Goal: Task Accomplishment & Management: Manage account settings

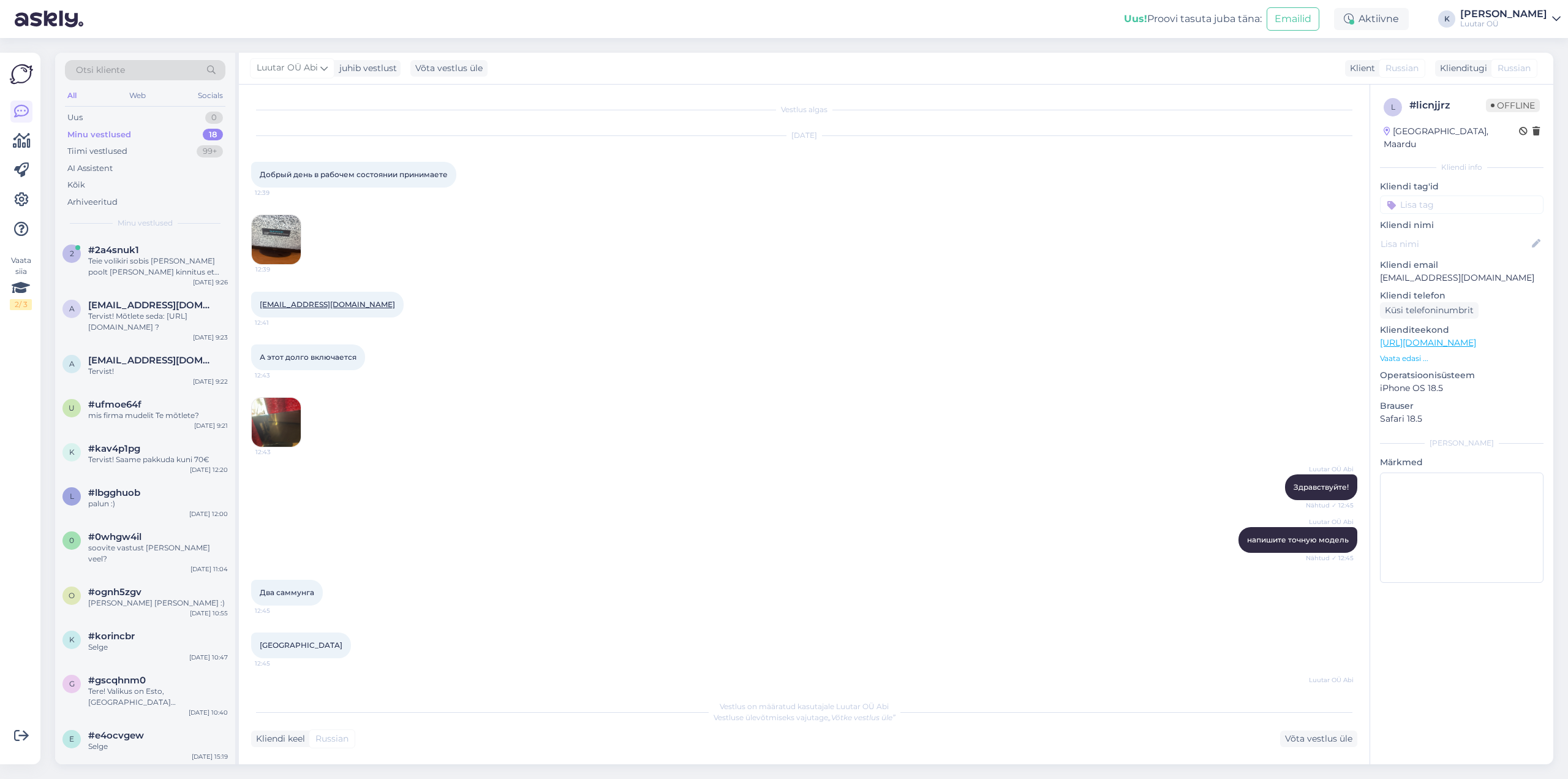
scroll to position [302, 0]
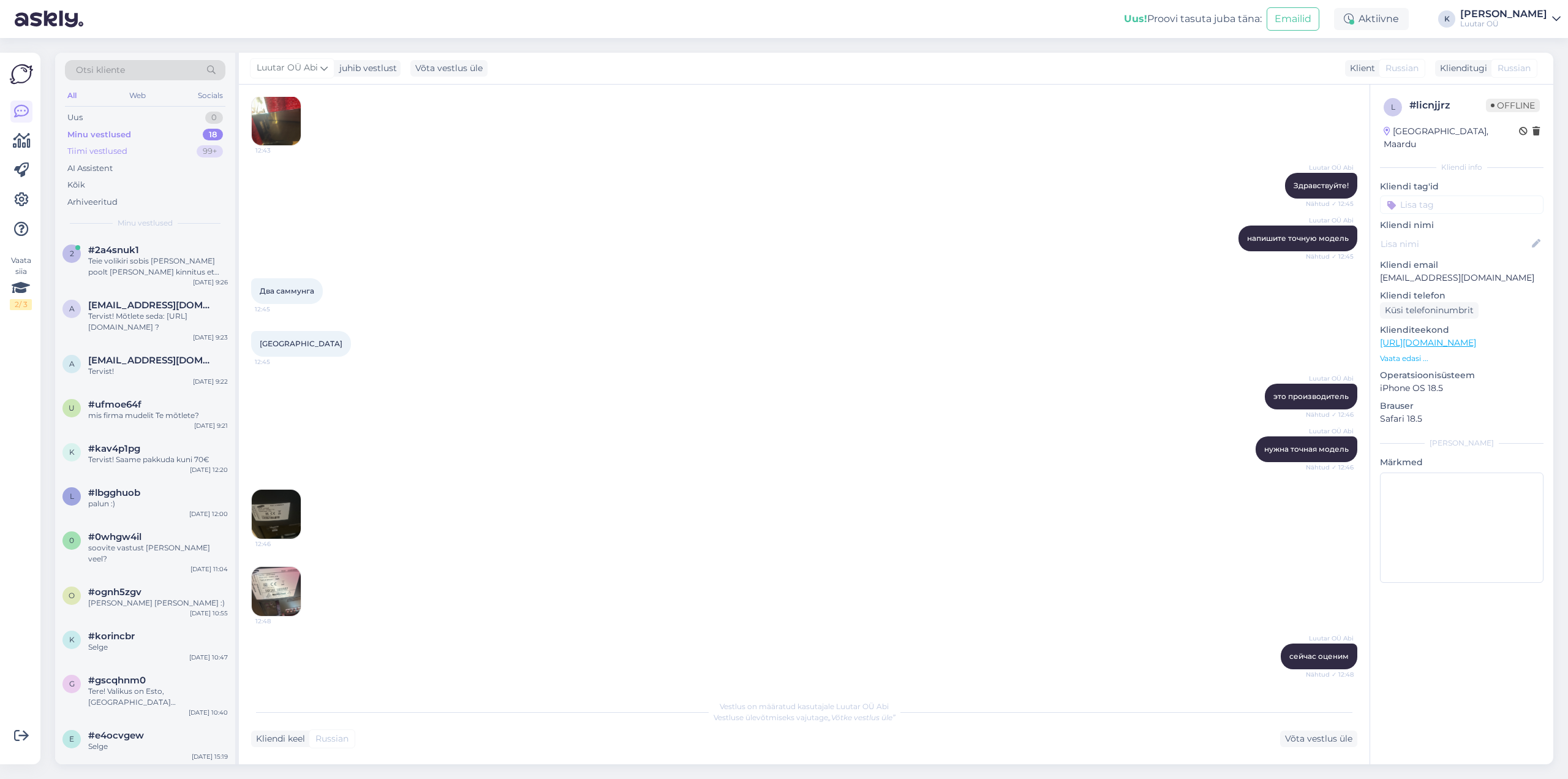
click at [99, 148] on div "Tiimi vestlused" at bounding box center [97, 151] width 60 height 12
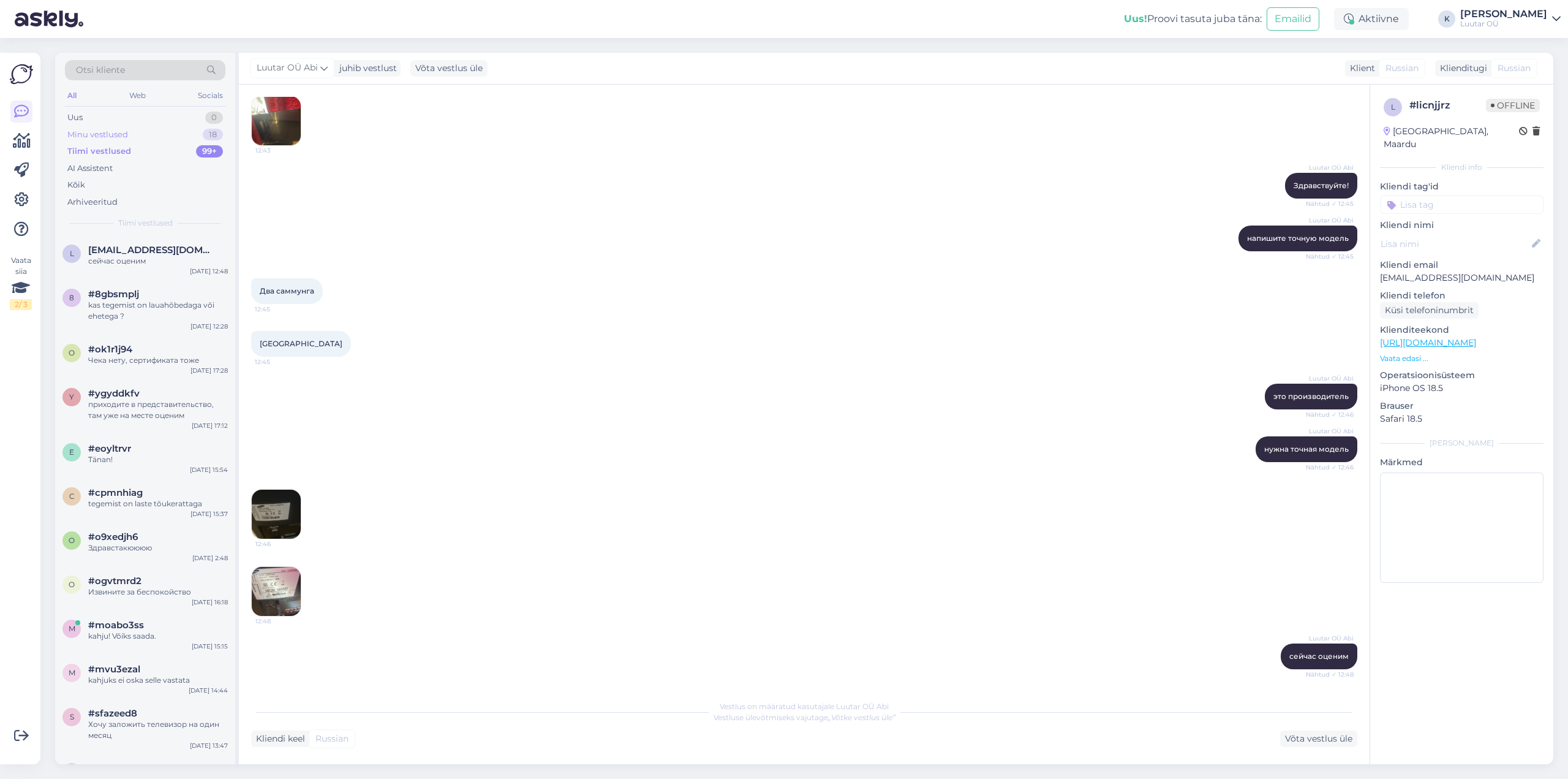
click at [100, 132] on div "Minu vestlused" at bounding box center [97, 134] width 61 height 12
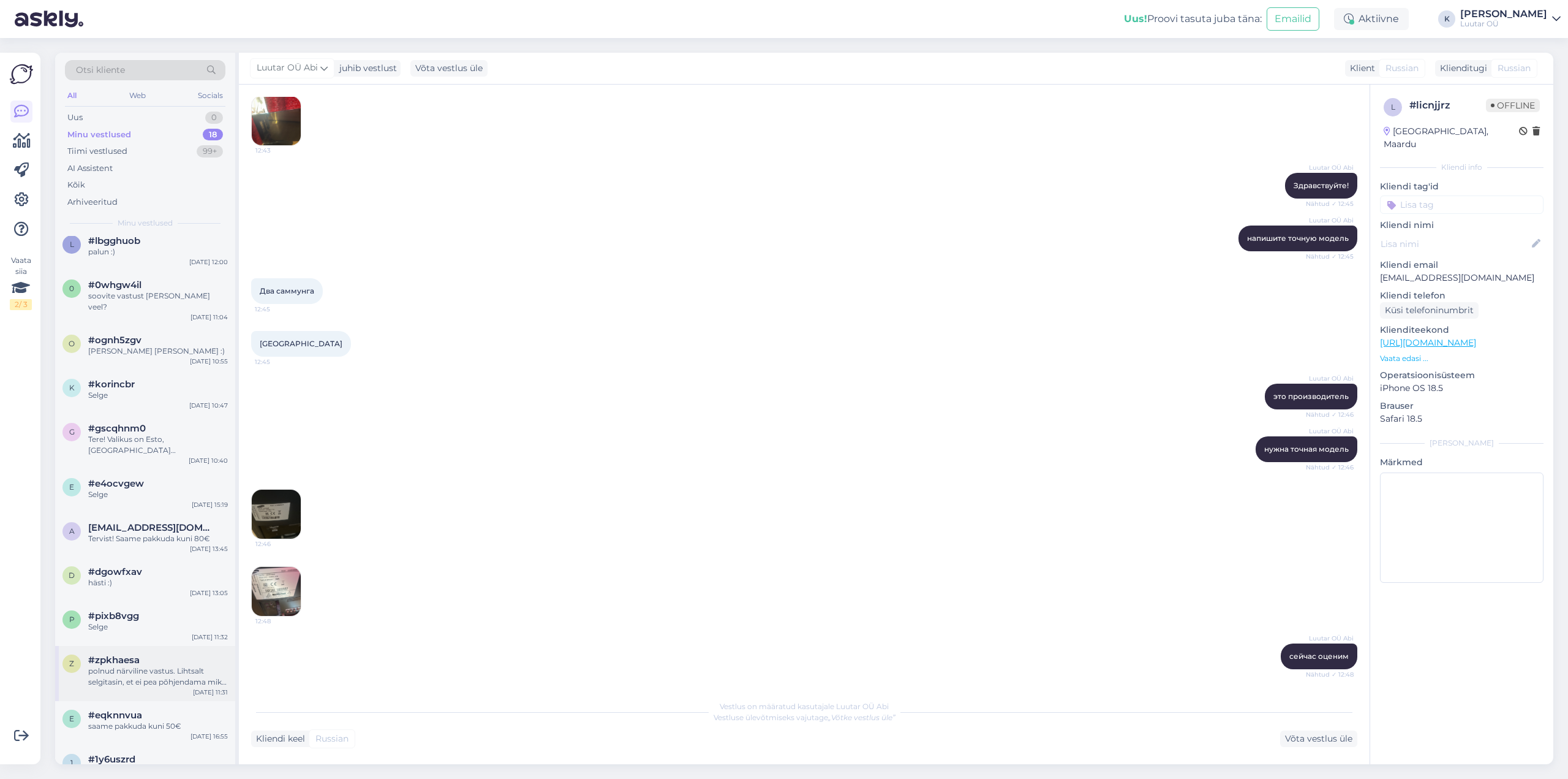
scroll to position [310, 0]
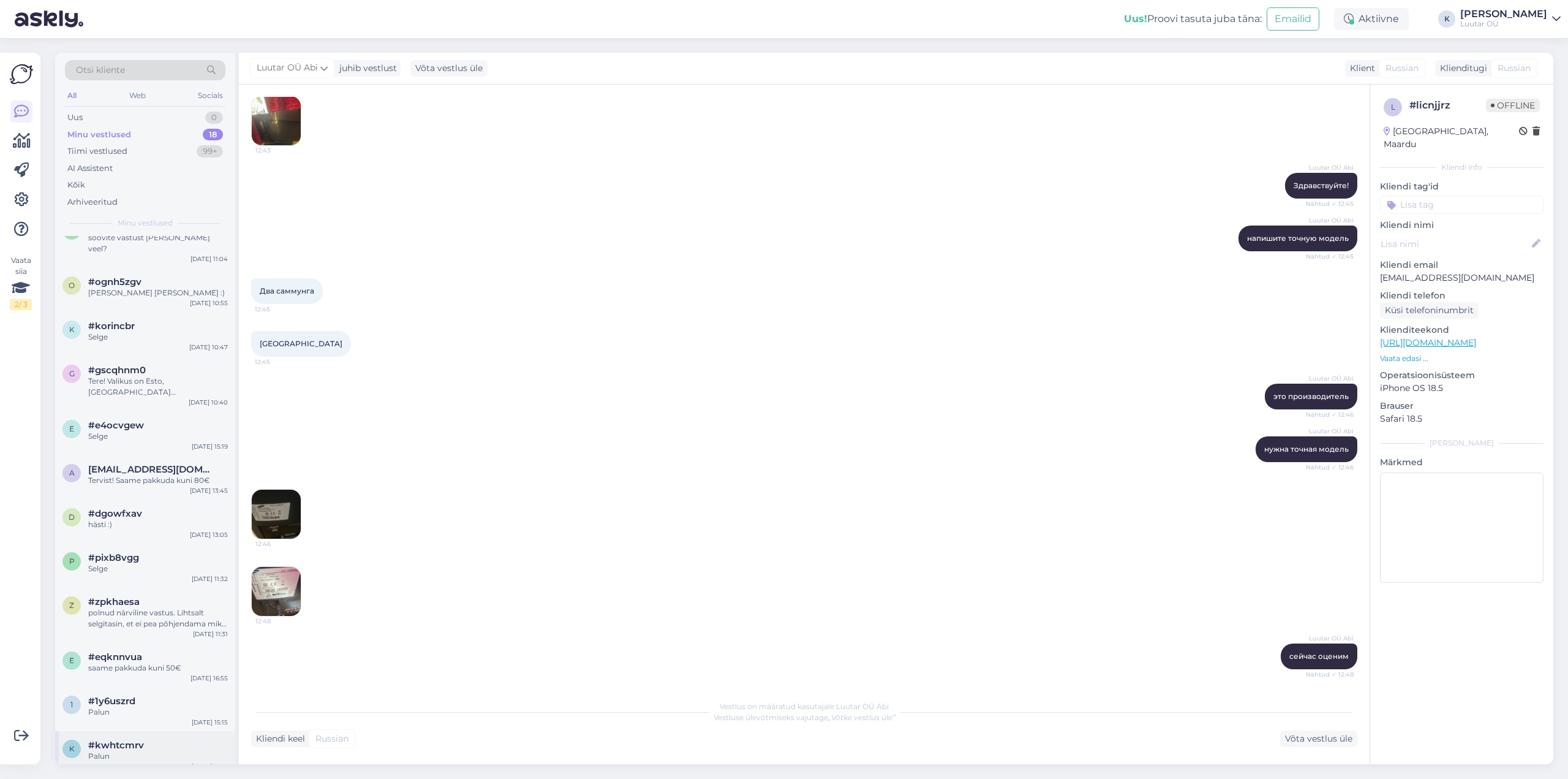
click at [136, 751] on div "k #kwhtcmrv Palun [DATE] 12:13" at bounding box center [145, 753] width 180 height 44
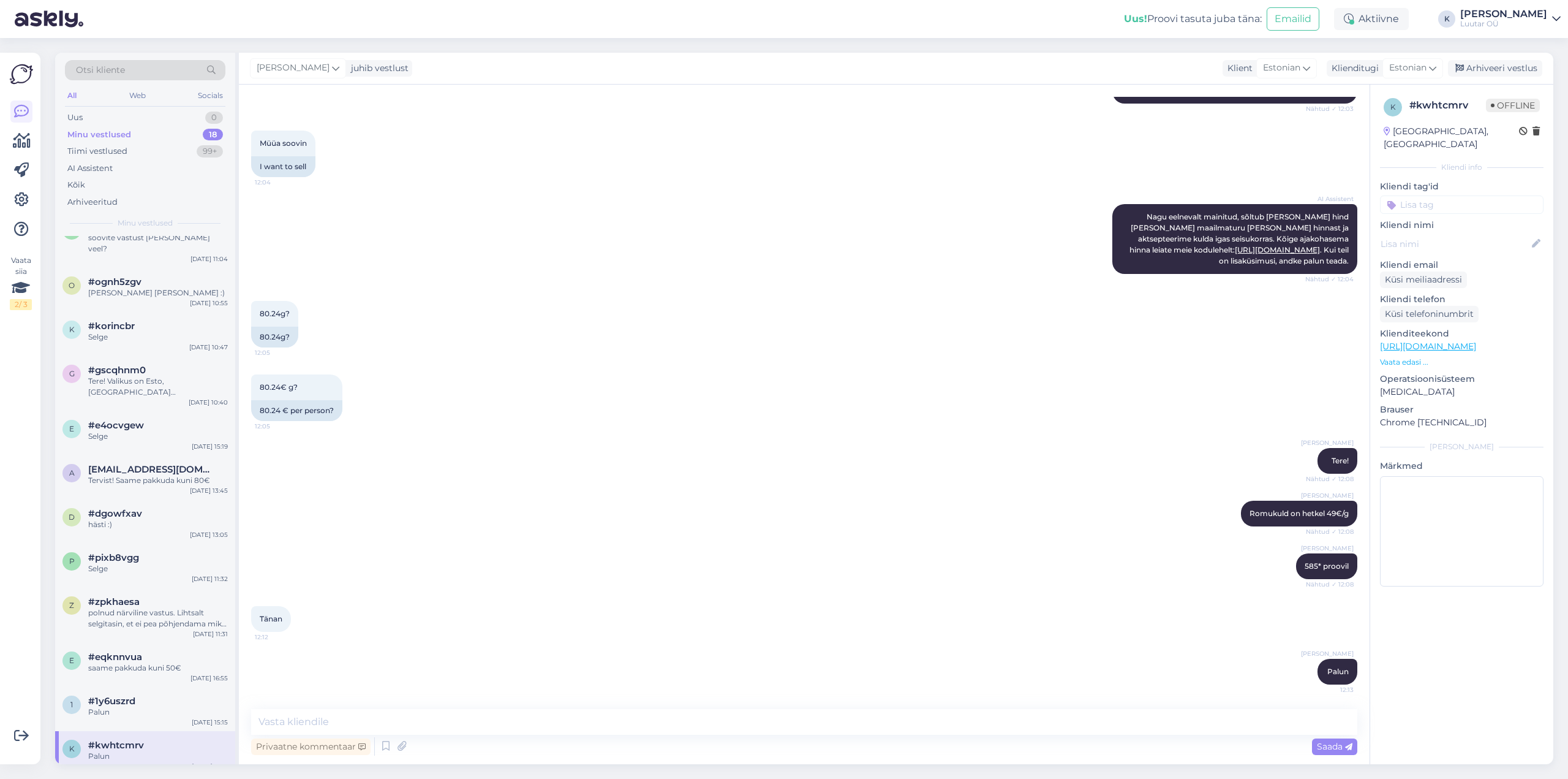
scroll to position [245, 0]
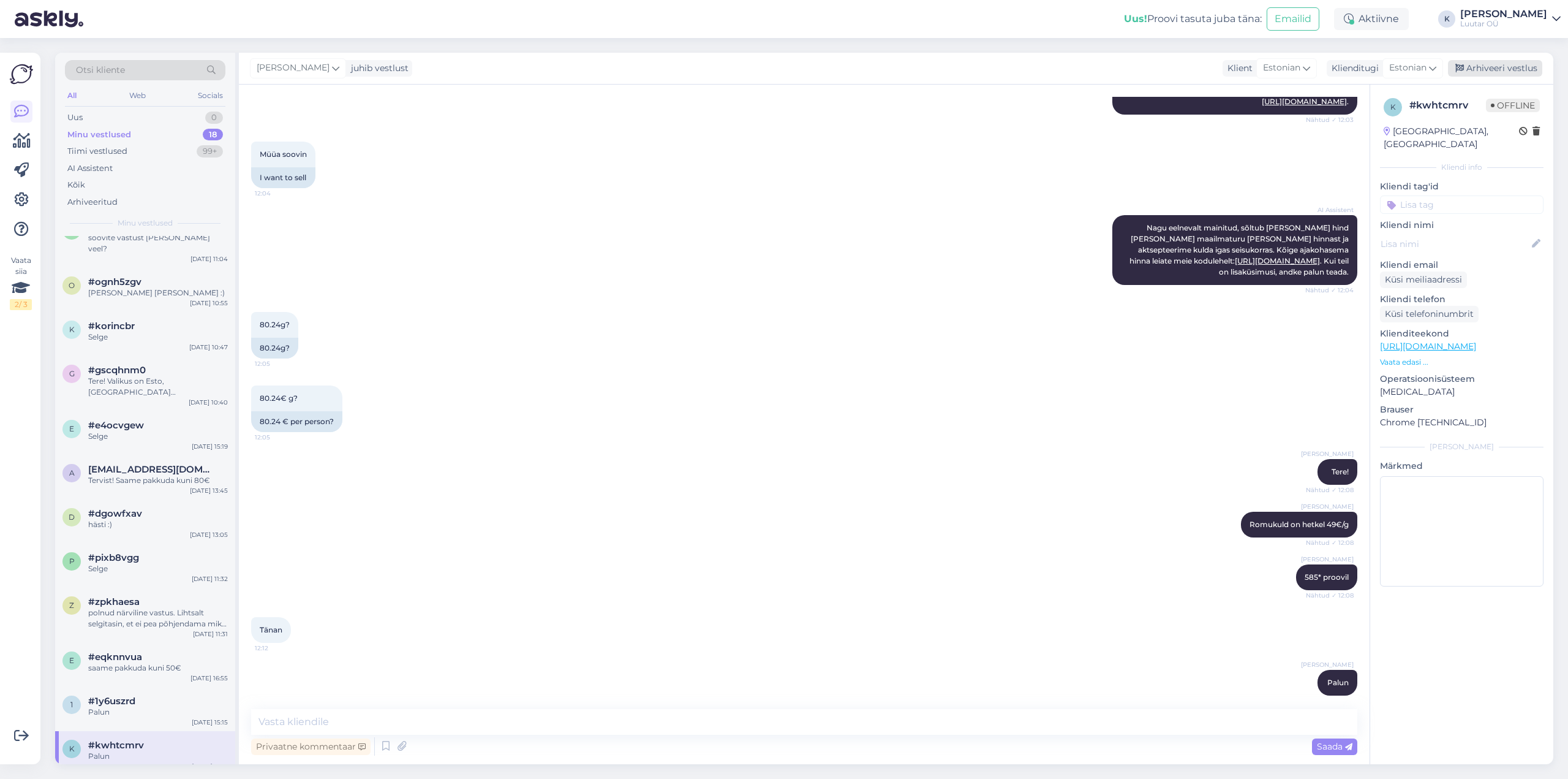
click at [1486, 71] on div "Arhiveeri vestlus" at bounding box center [1495, 68] width 95 height 17
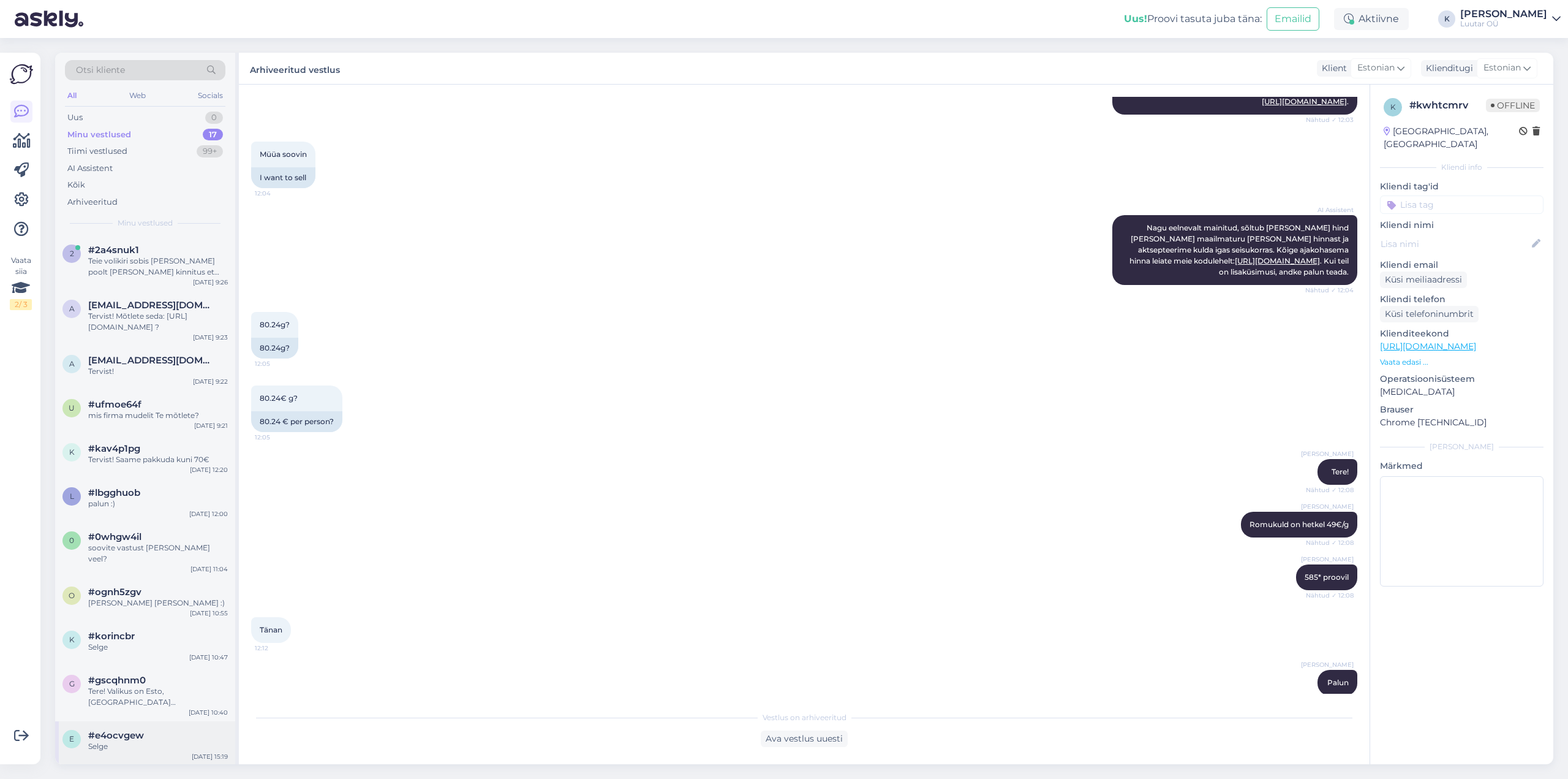
click at [150, 741] on div "Selge" at bounding box center [158, 746] width 140 height 11
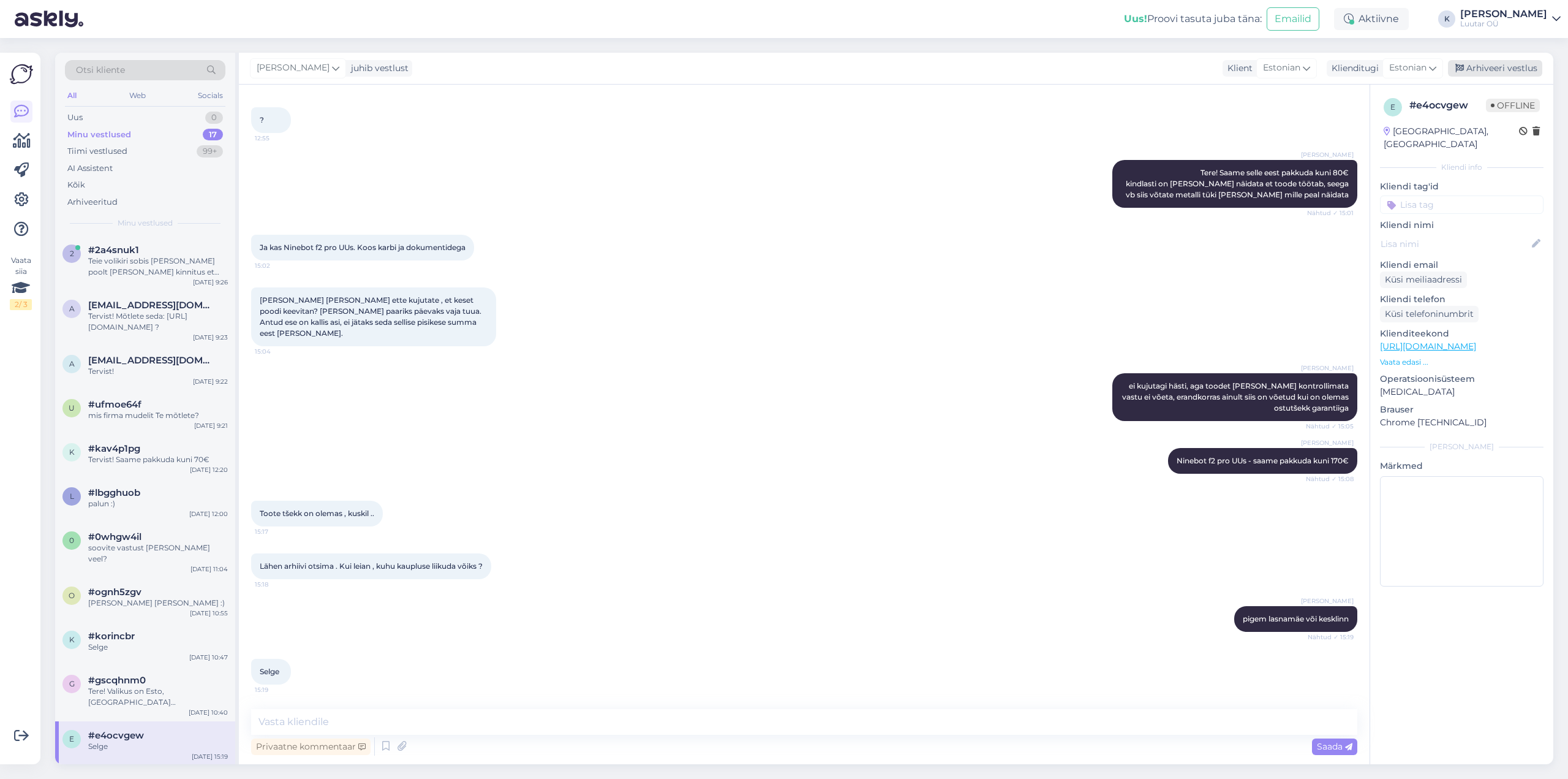
click at [1499, 64] on div "Arhiveeri vestlus" at bounding box center [1495, 68] width 95 height 17
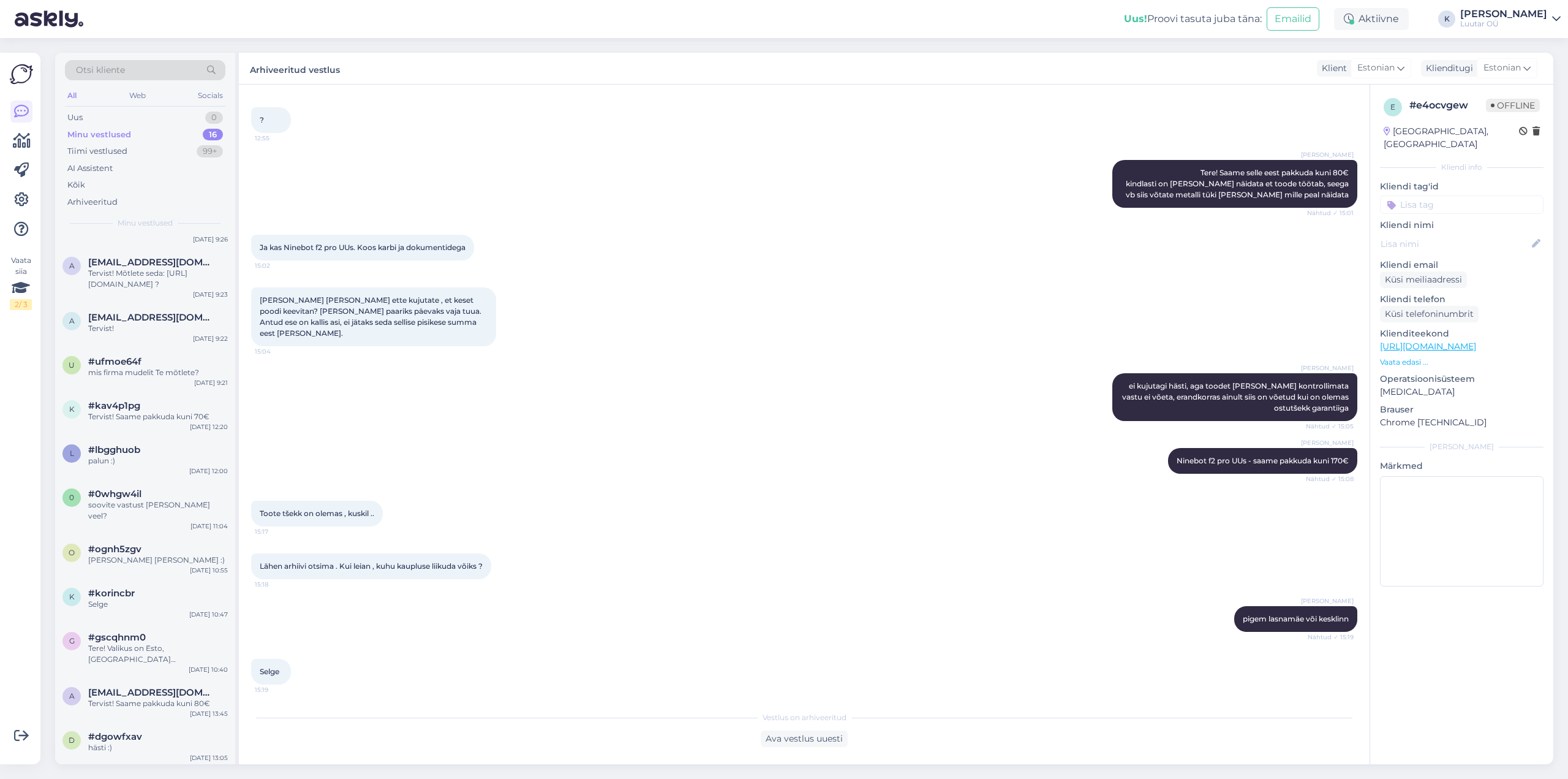
scroll to position [222, 0]
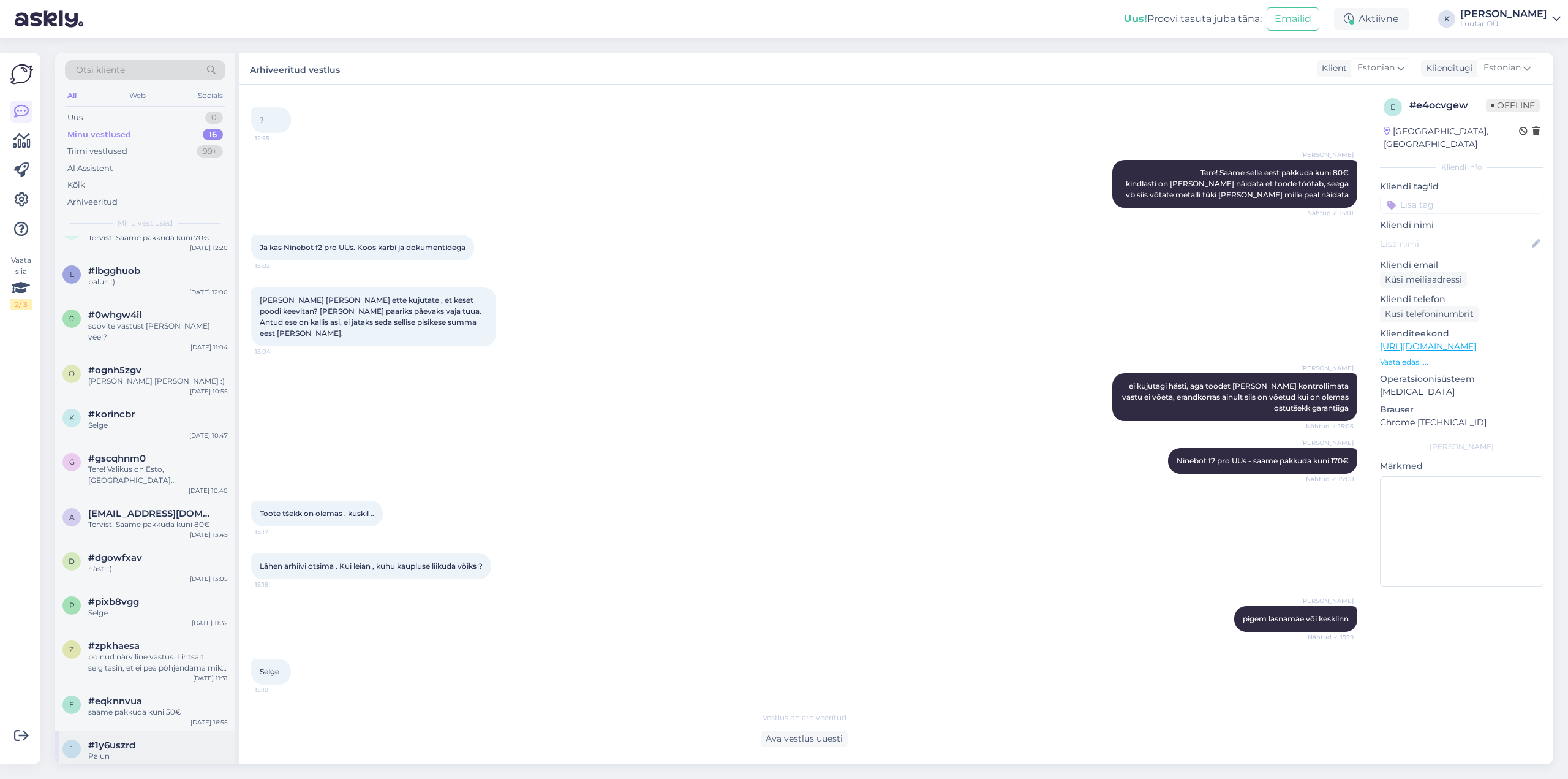
click at [115, 740] on span "#1y6uszrd" at bounding box center [111, 745] width 47 height 11
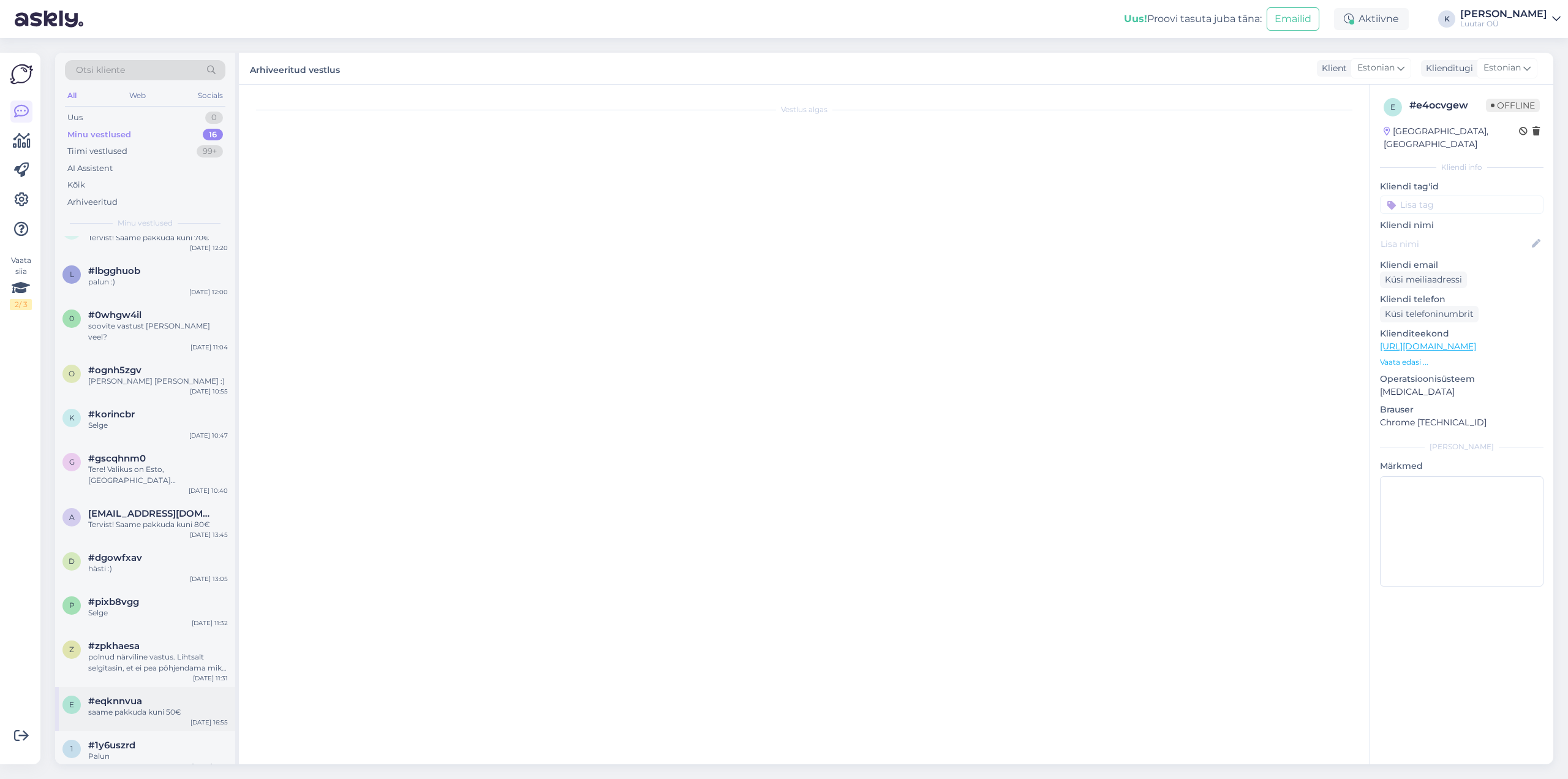
scroll to position [182, 0]
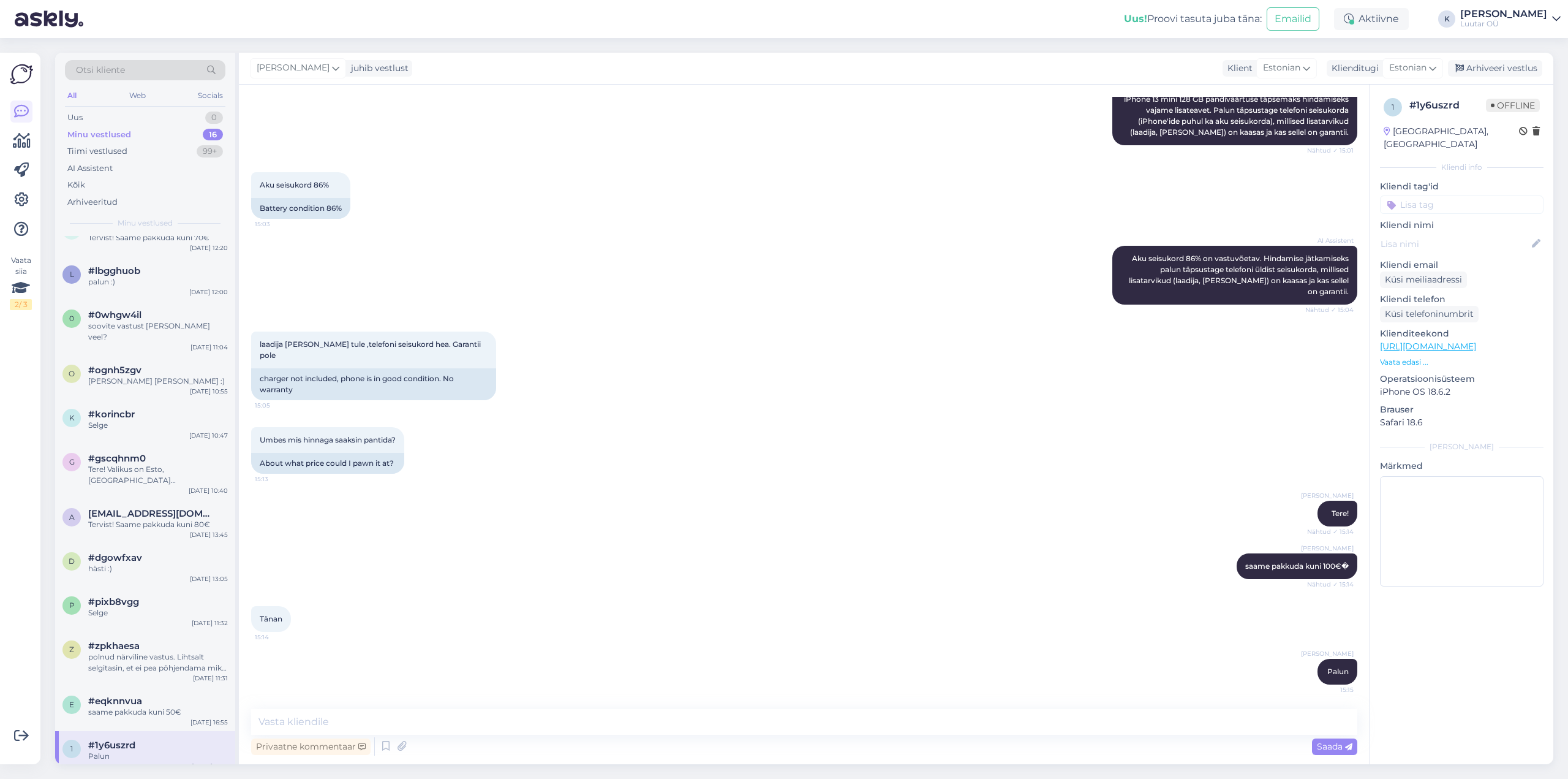
drag, startPoint x: 1494, startPoint y: 67, endPoint x: 655, endPoint y: 412, distance: 907.2
click at [1480, 71] on div "Arhiveeri vestlus" at bounding box center [1495, 68] width 95 height 17
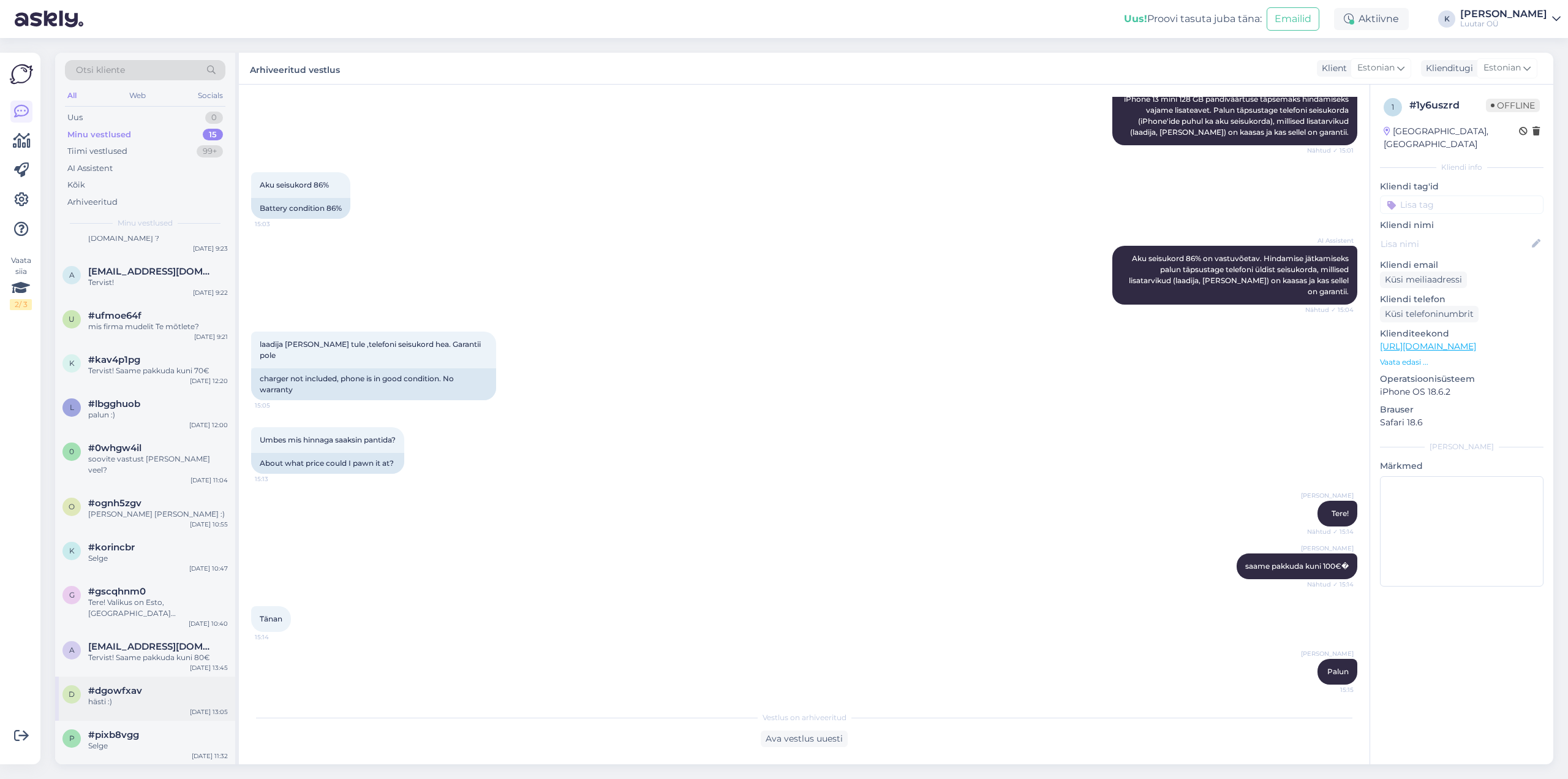
scroll to position [178, 0]
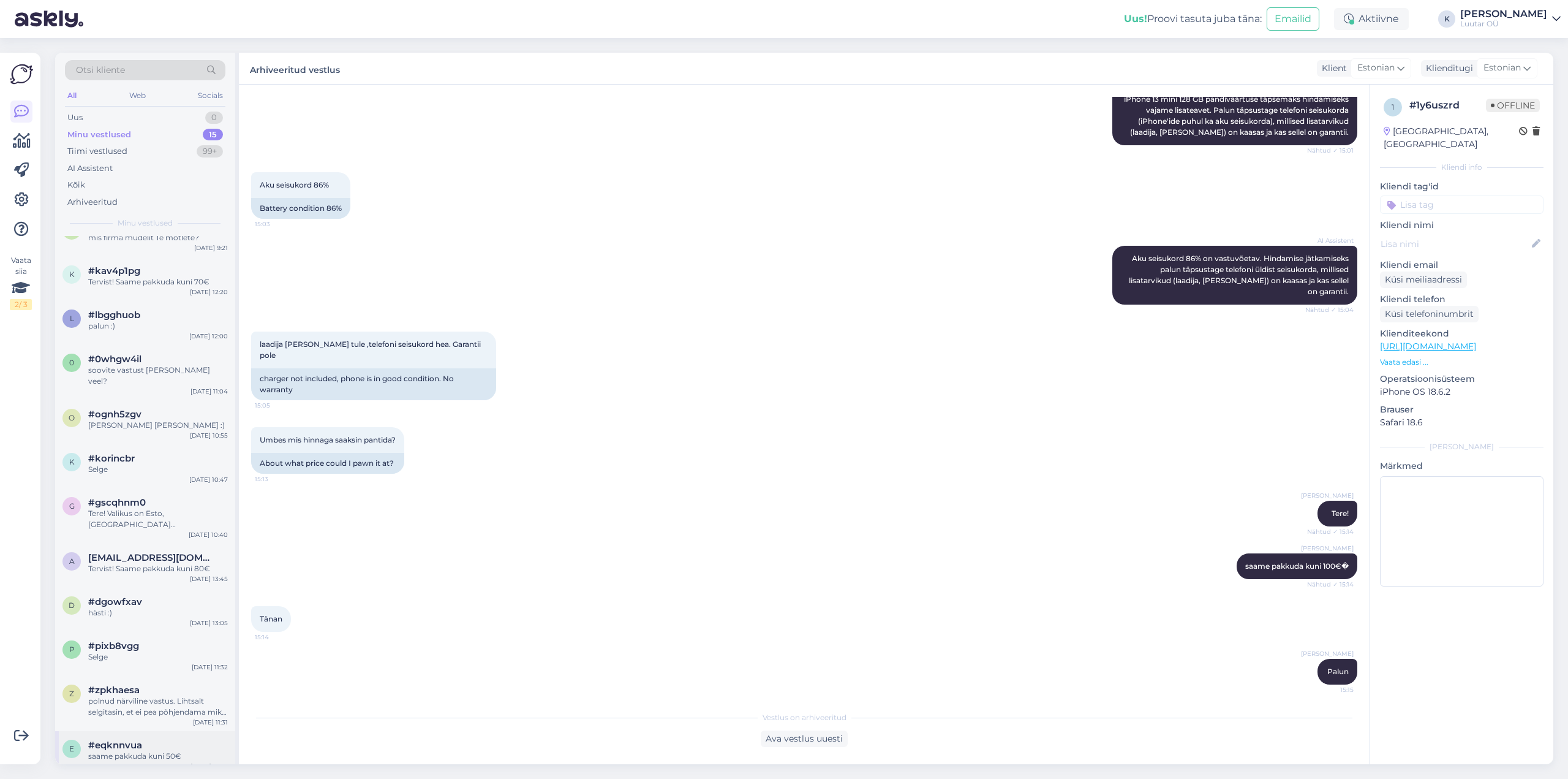
click at [144, 751] on div "saame pakkuda kuni 50€" at bounding box center [158, 756] width 140 height 11
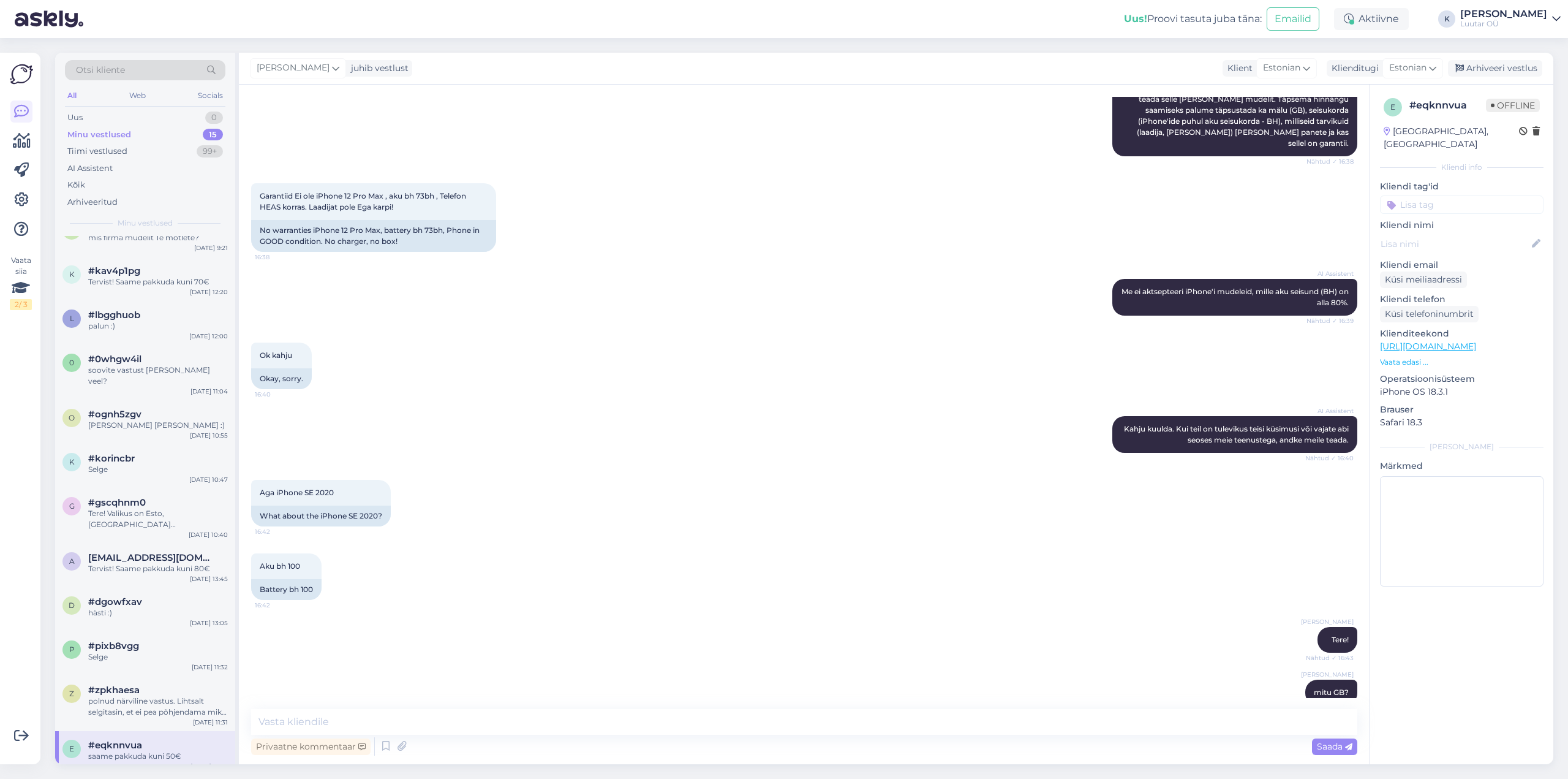
scroll to position [508, 0]
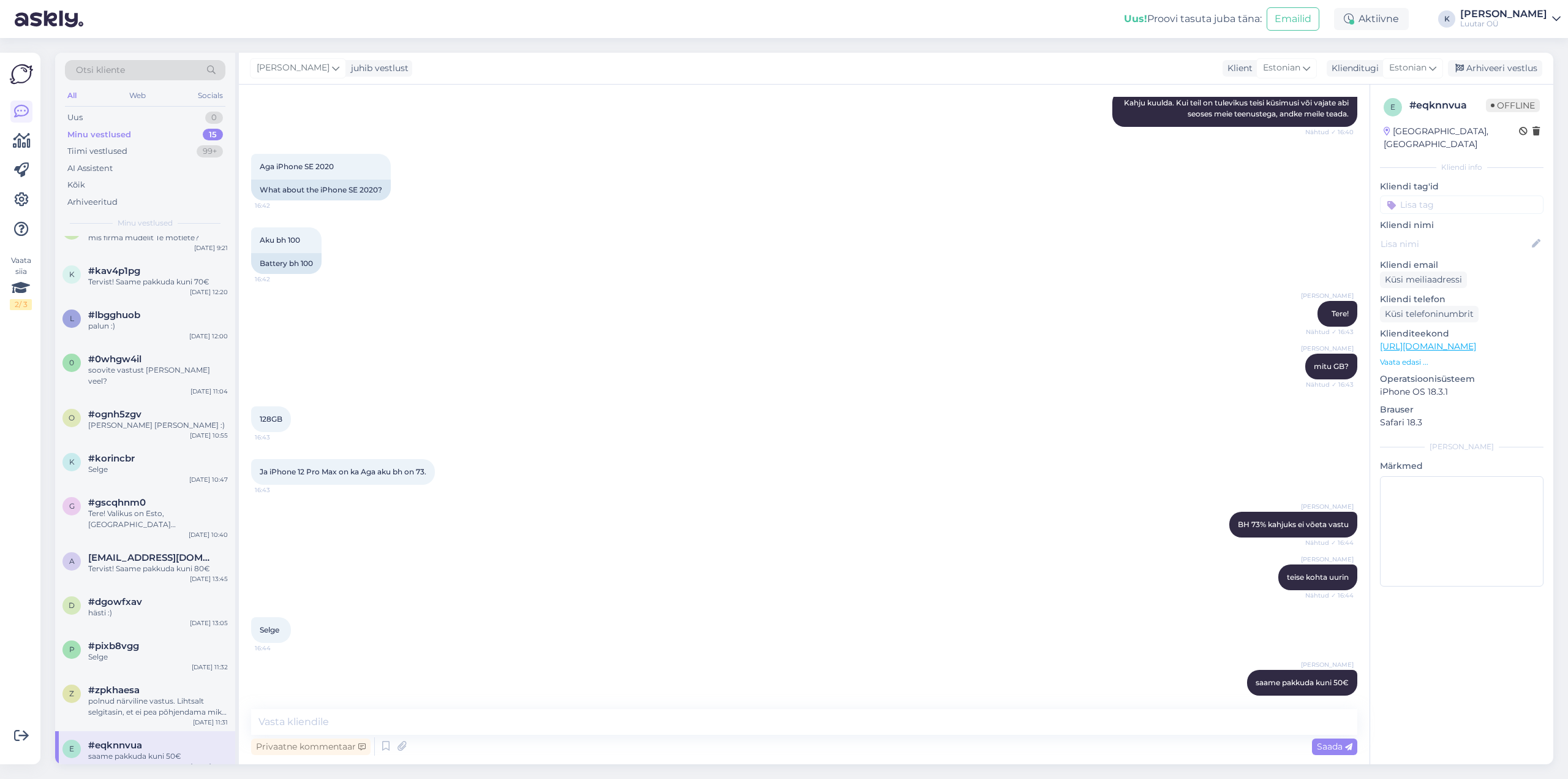
drag, startPoint x: 1486, startPoint y: 68, endPoint x: 1060, endPoint y: 209, distance: 448.7
click at [1454, 77] on div "Kerstin juhib vestlust Klient [DEMOGRAPHIC_DATA] Klienditugi Estonian Arhiveeri…" at bounding box center [896, 69] width 1315 height 32
click at [1492, 61] on div "Arhiveeri vestlus" at bounding box center [1495, 68] width 95 height 17
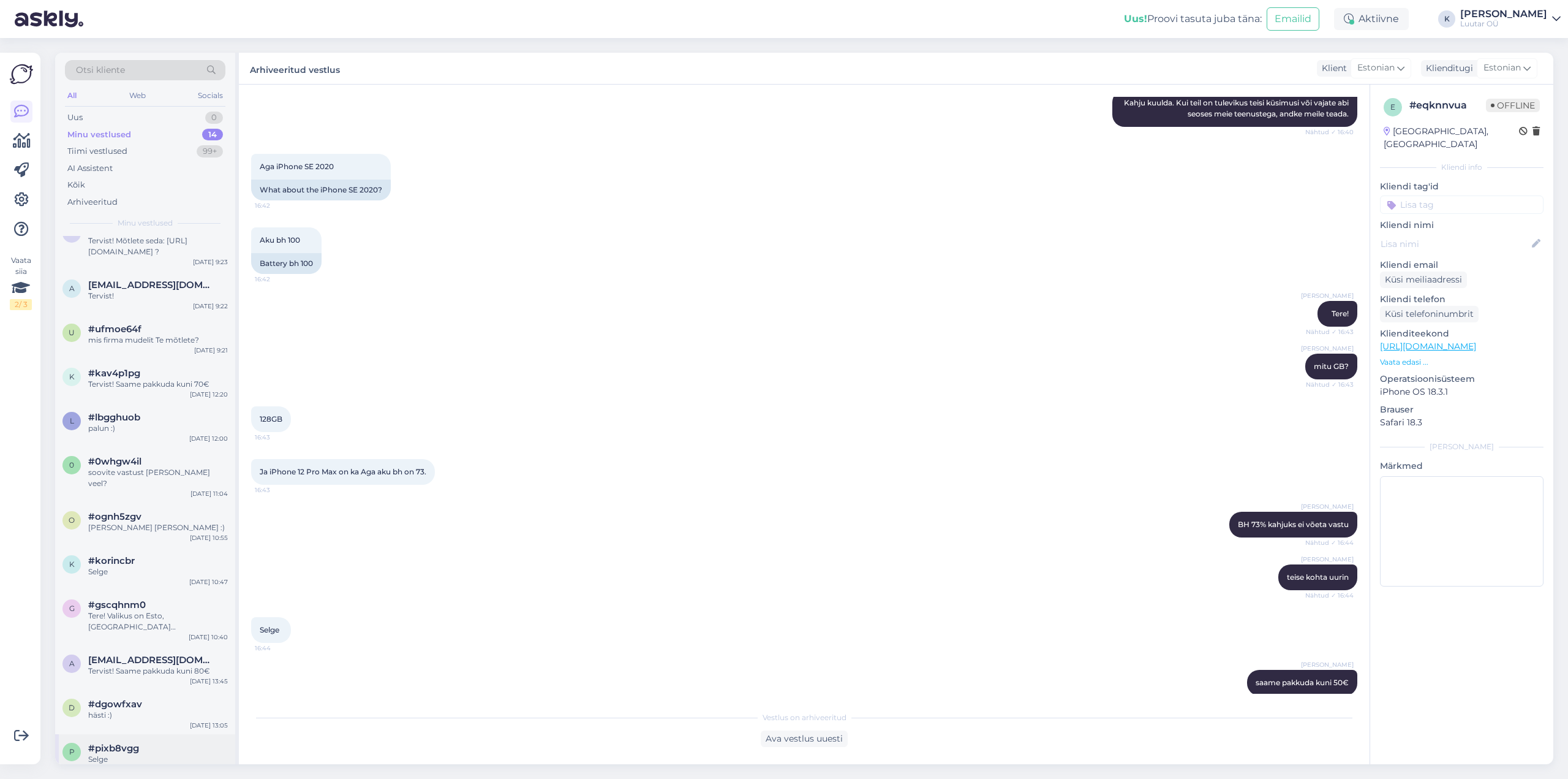
scroll to position [134, 0]
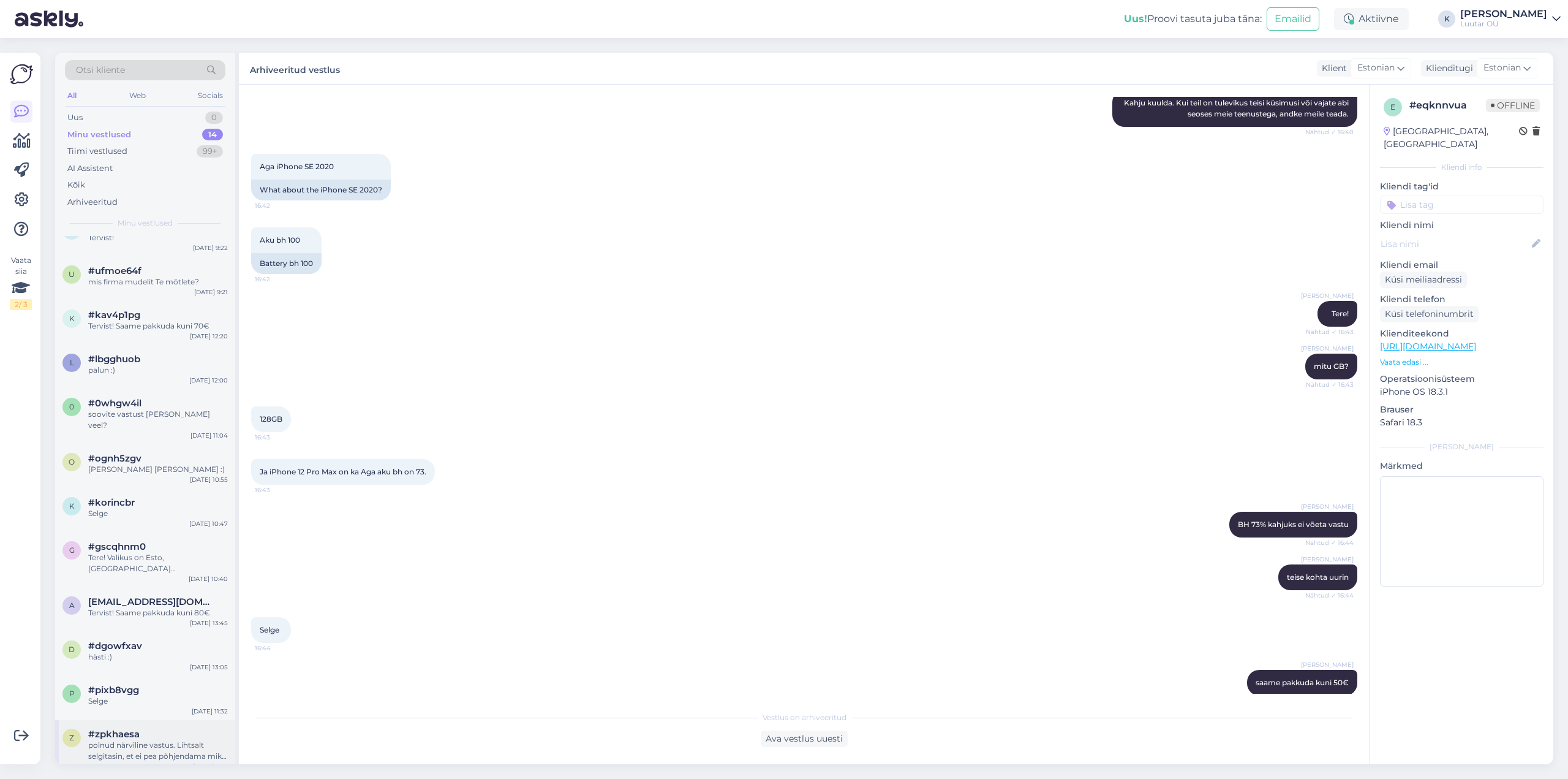
drag, startPoint x: 131, startPoint y: 734, endPoint x: 141, endPoint y: 730, distance: 10.8
click at [132, 740] on div "polnud närviline vastus. Lihtsalt selgitasin, et ei pea põhjendama miks antud t…" at bounding box center [158, 751] width 140 height 22
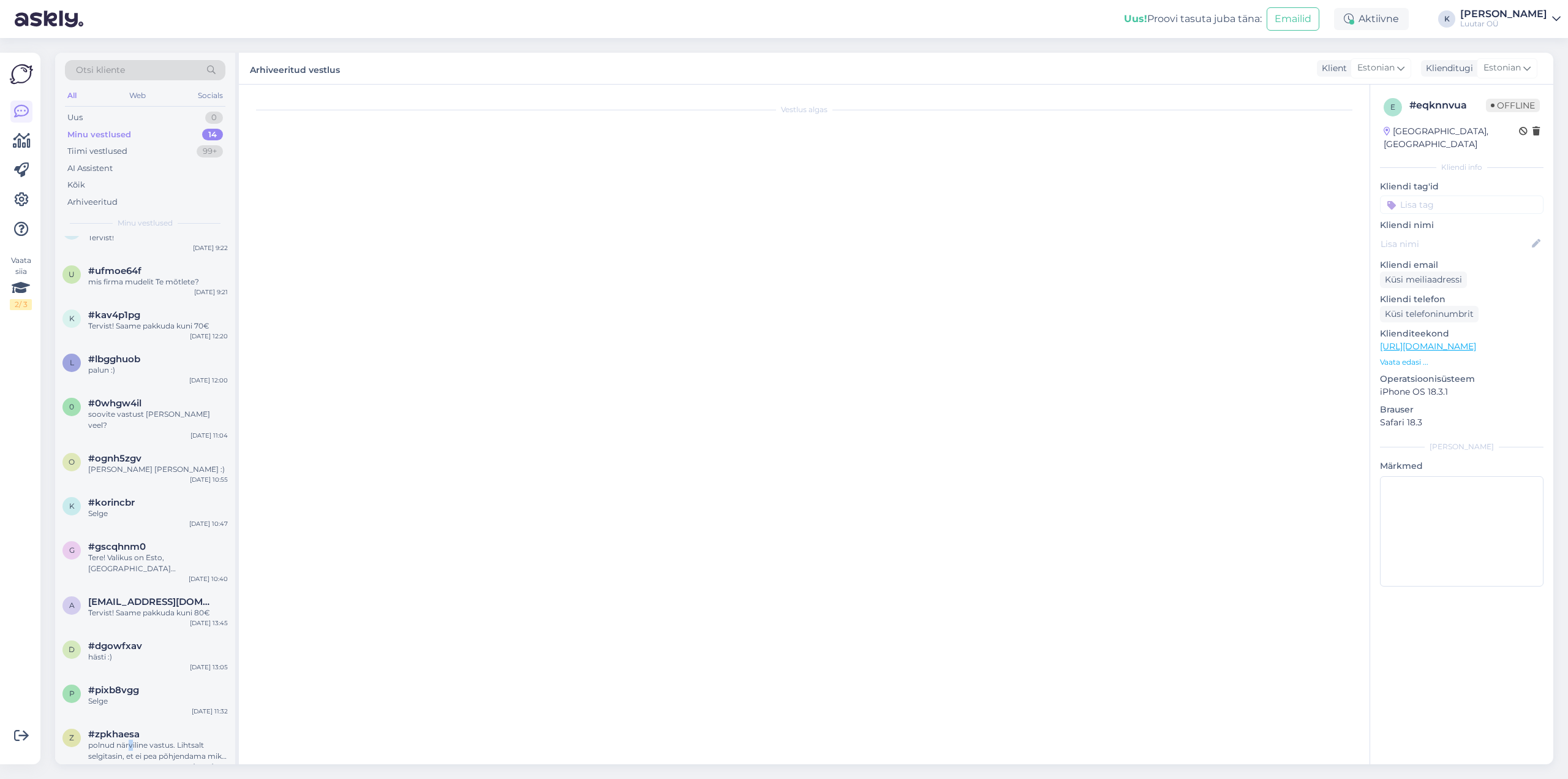
scroll to position [1032, 0]
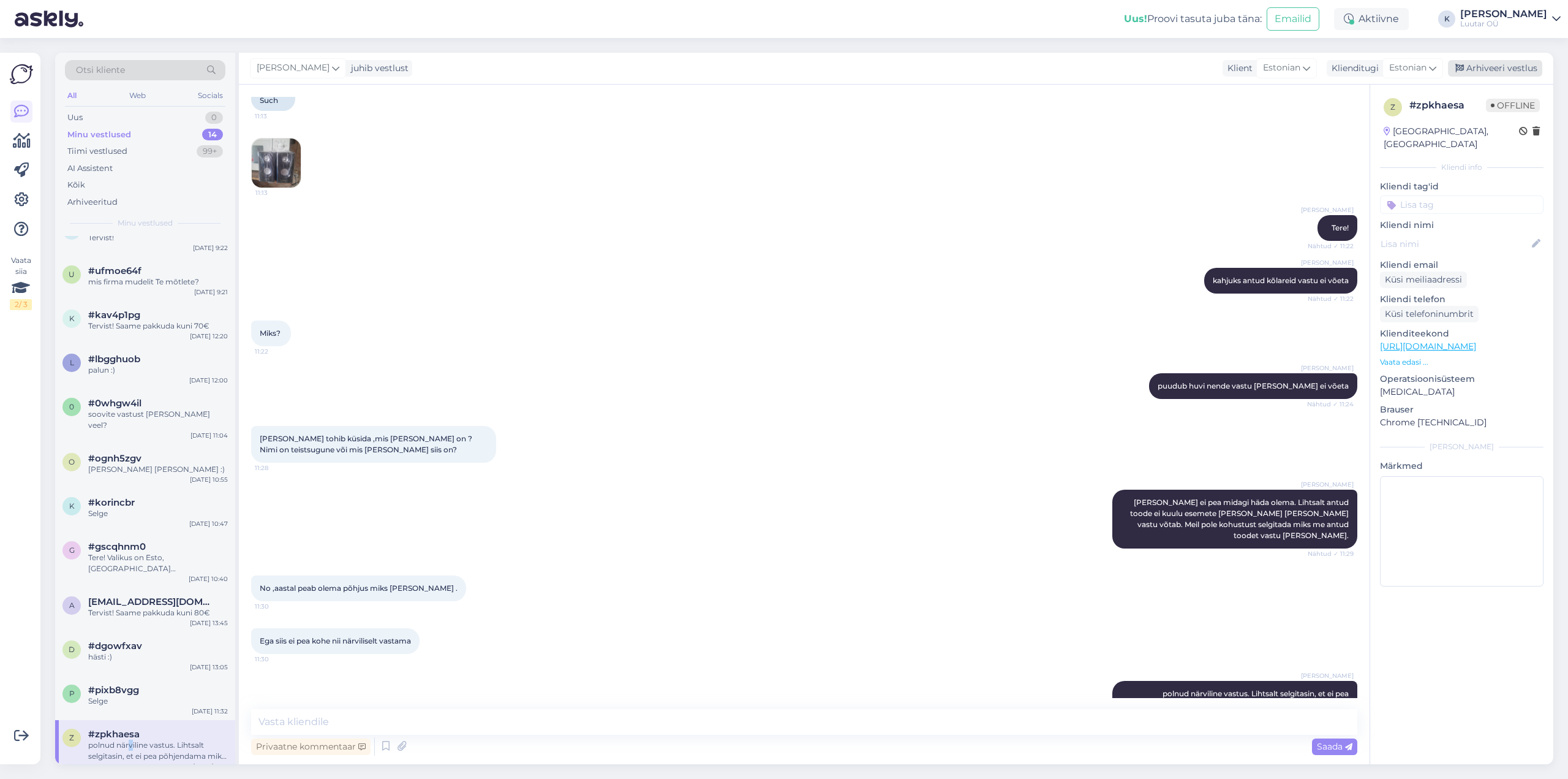
click at [1484, 67] on div "Arhiveeri vestlus" at bounding box center [1495, 68] width 95 height 17
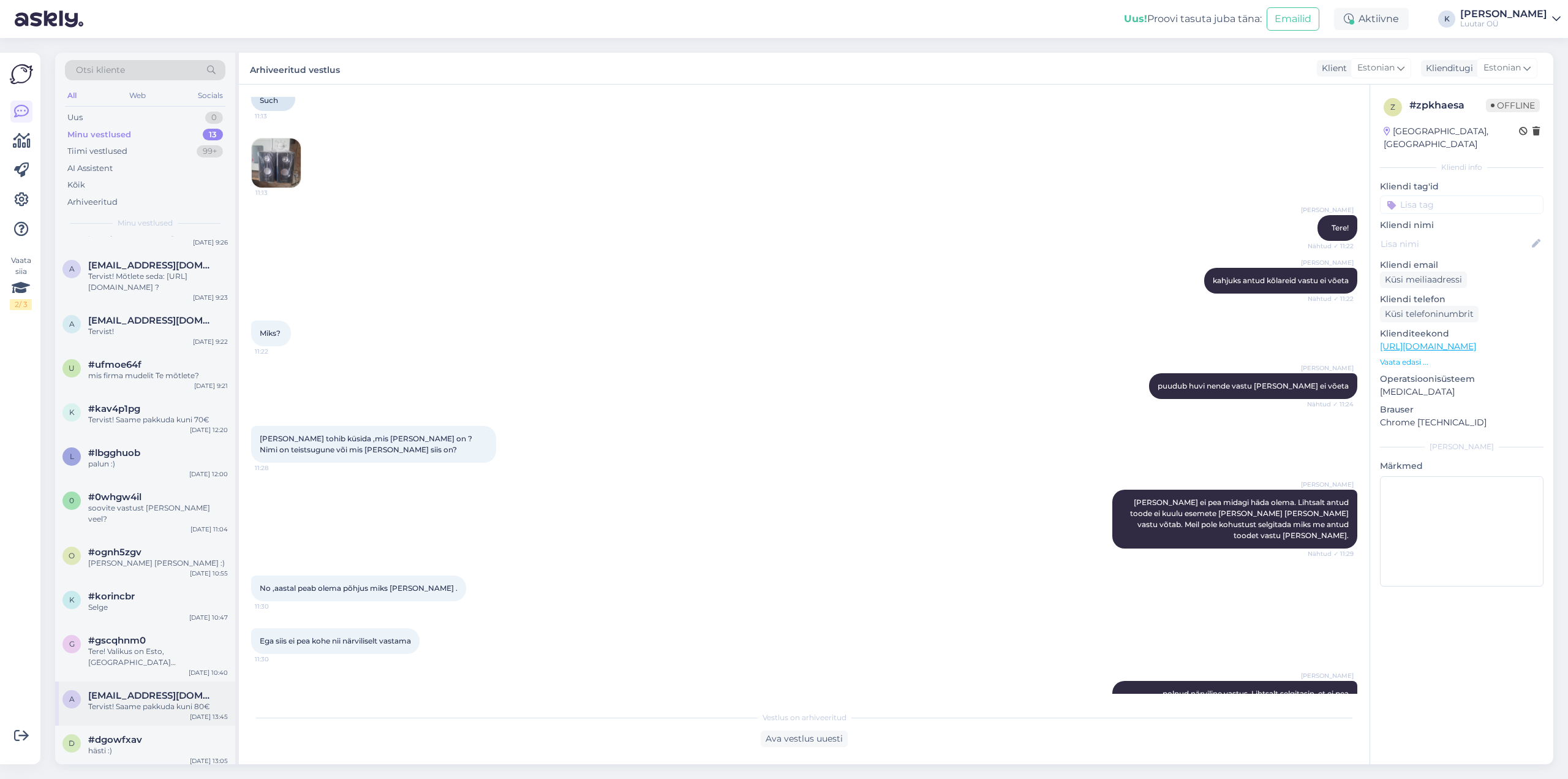
scroll to position [79, 0]
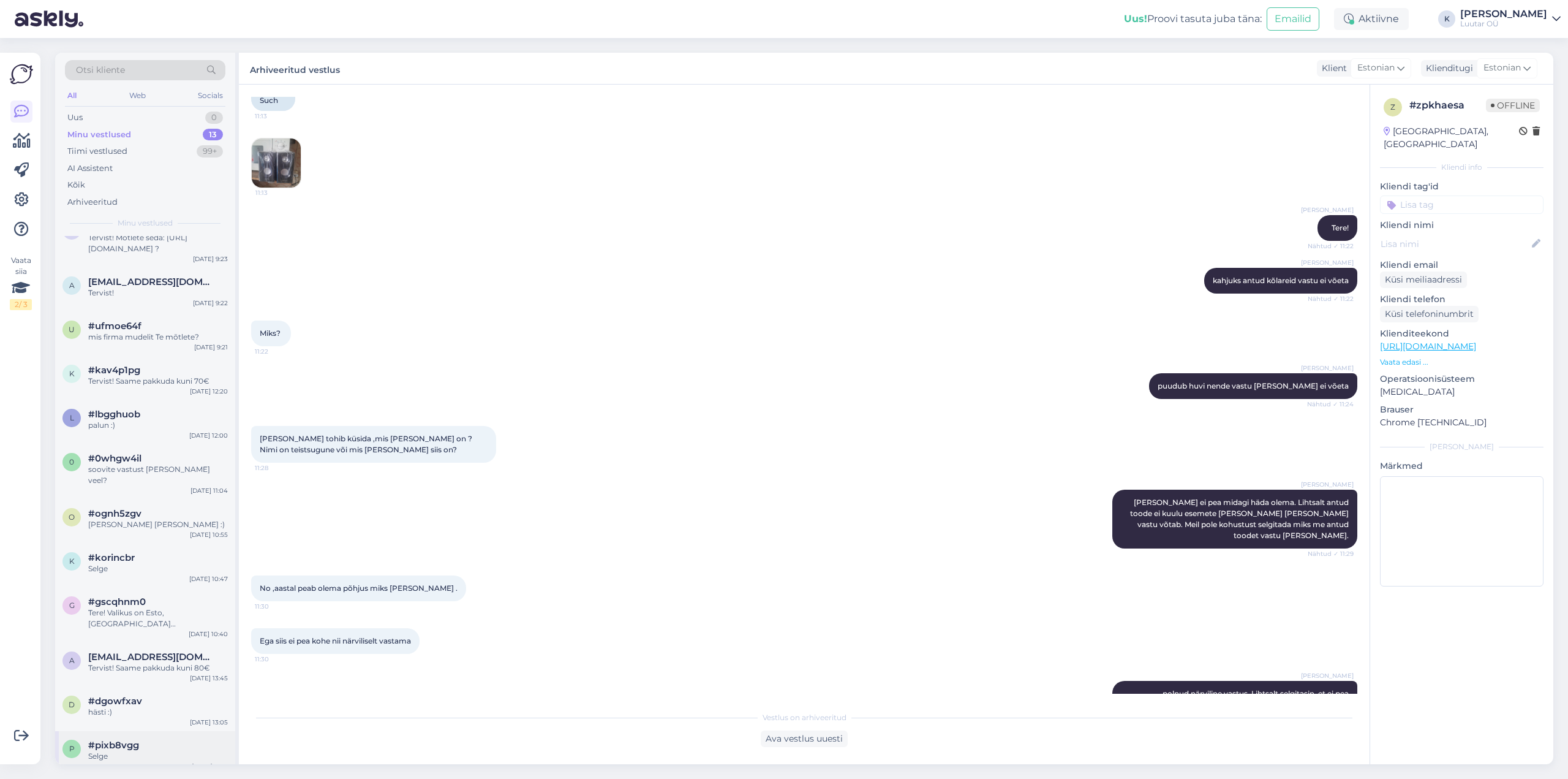
drag, startPoint x: 126, startPoint y: 742, endPoint x: 141, endPoint y: 735, distance: 16.6
click at [126, 751] on div "Selge" at bounding box center [158, 756] width 140 height 11
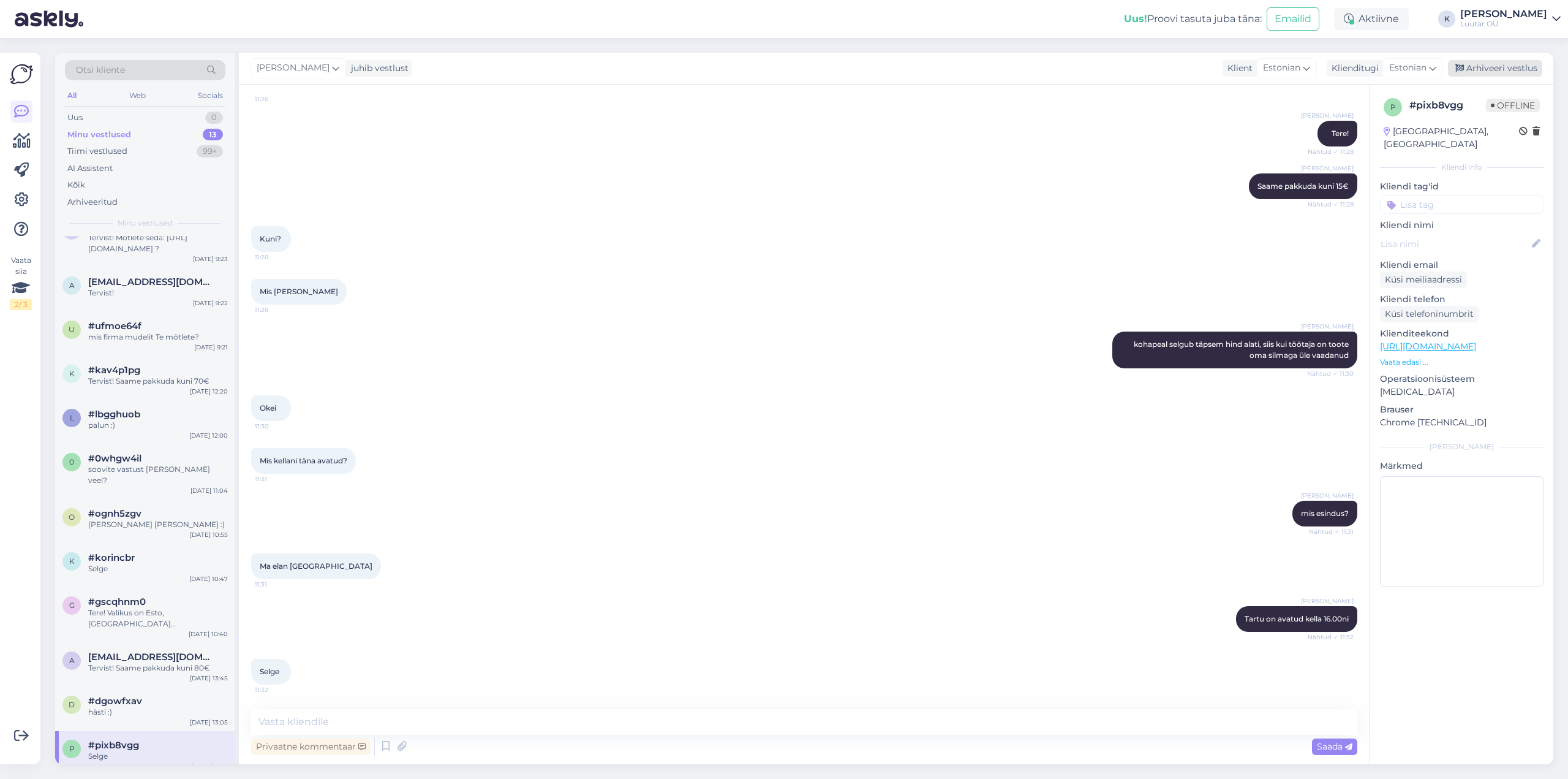
click at [1510, 69] on div "Arhiveeri vestlus" at bounding box center [1495, 68] width 95 height 17
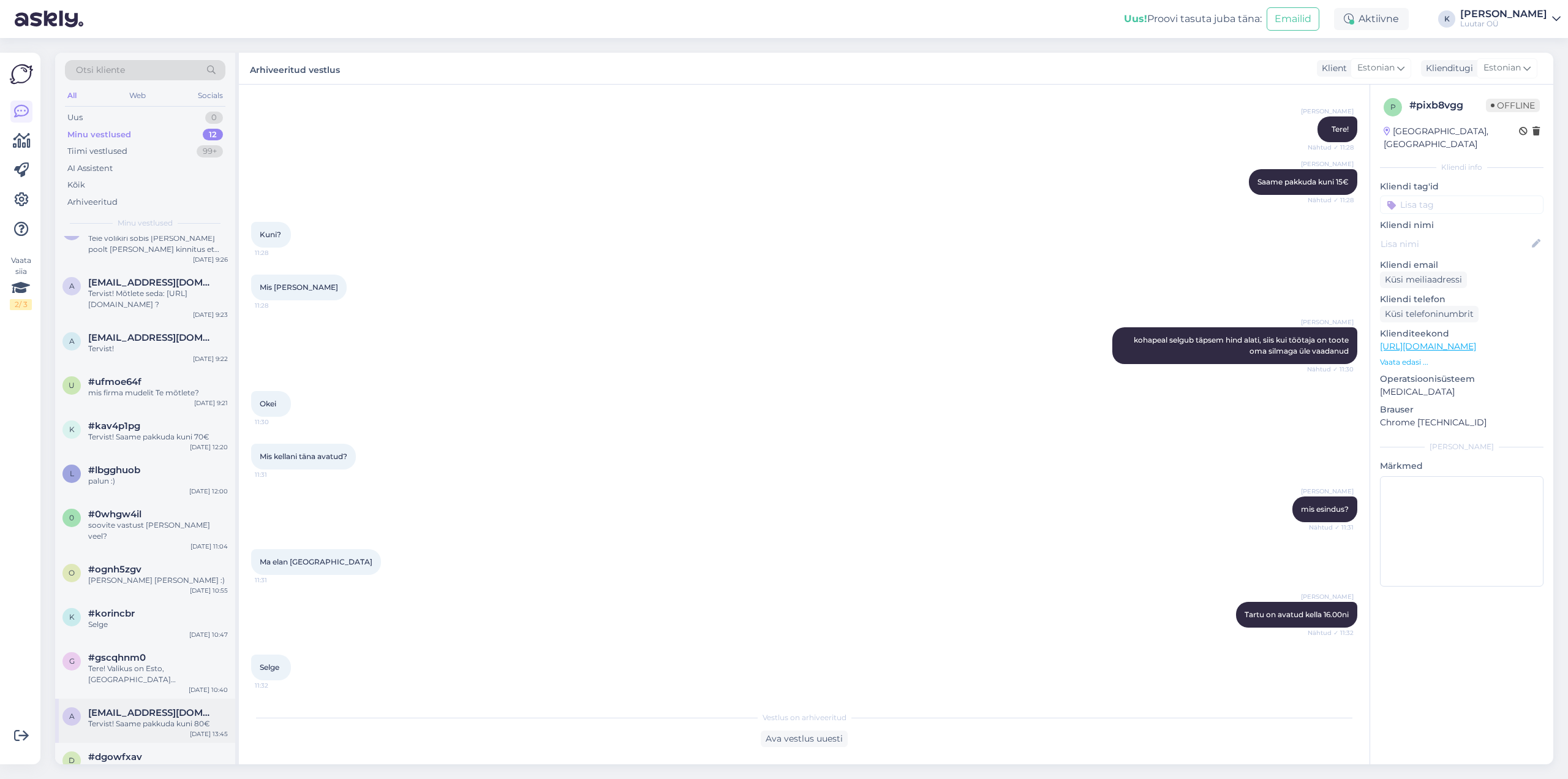
scroll to position [35, 0]
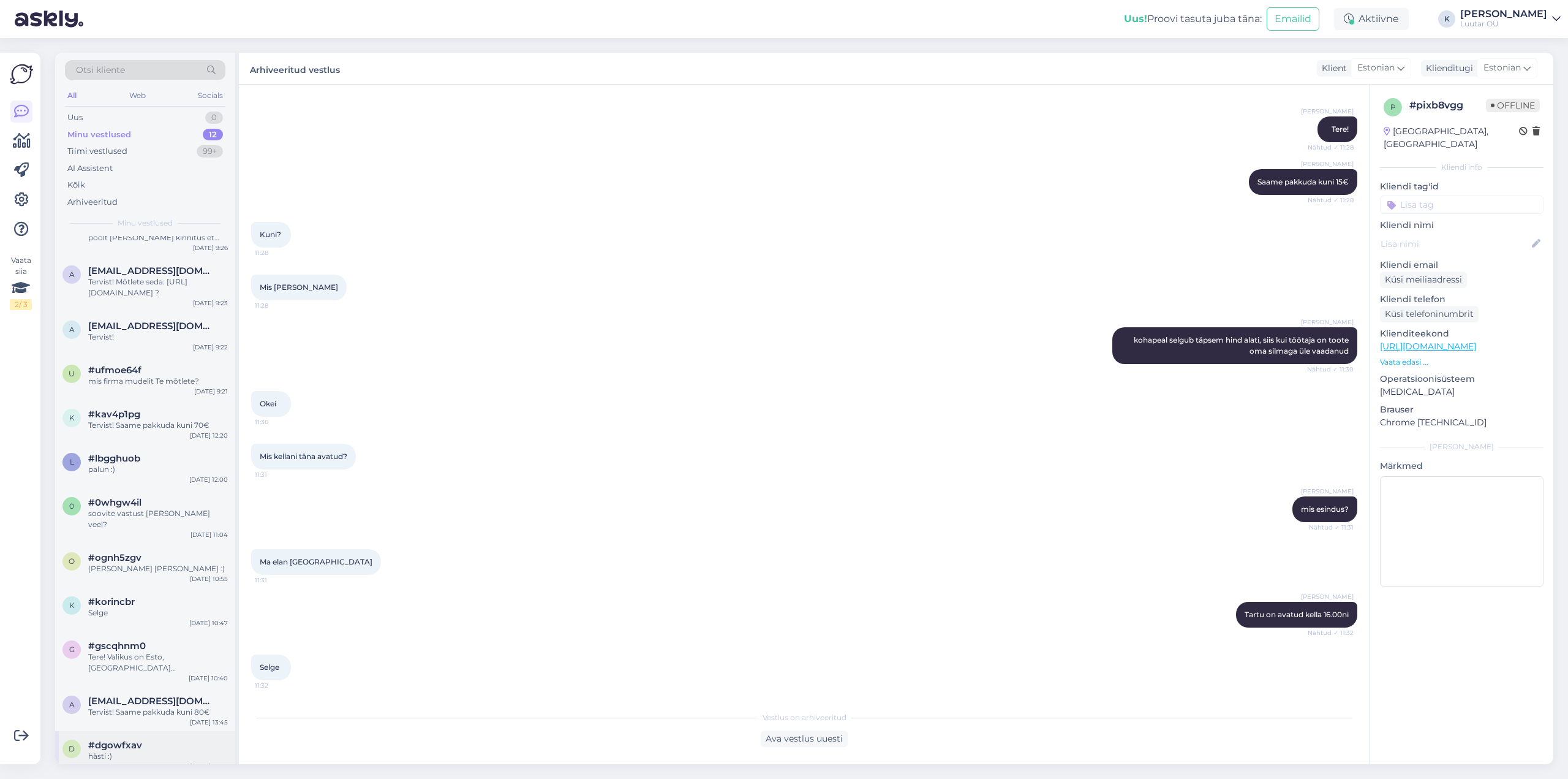
click at [135, 740] on span "#dgowfxav" at bounding box center [115, 745] width 54 height 11
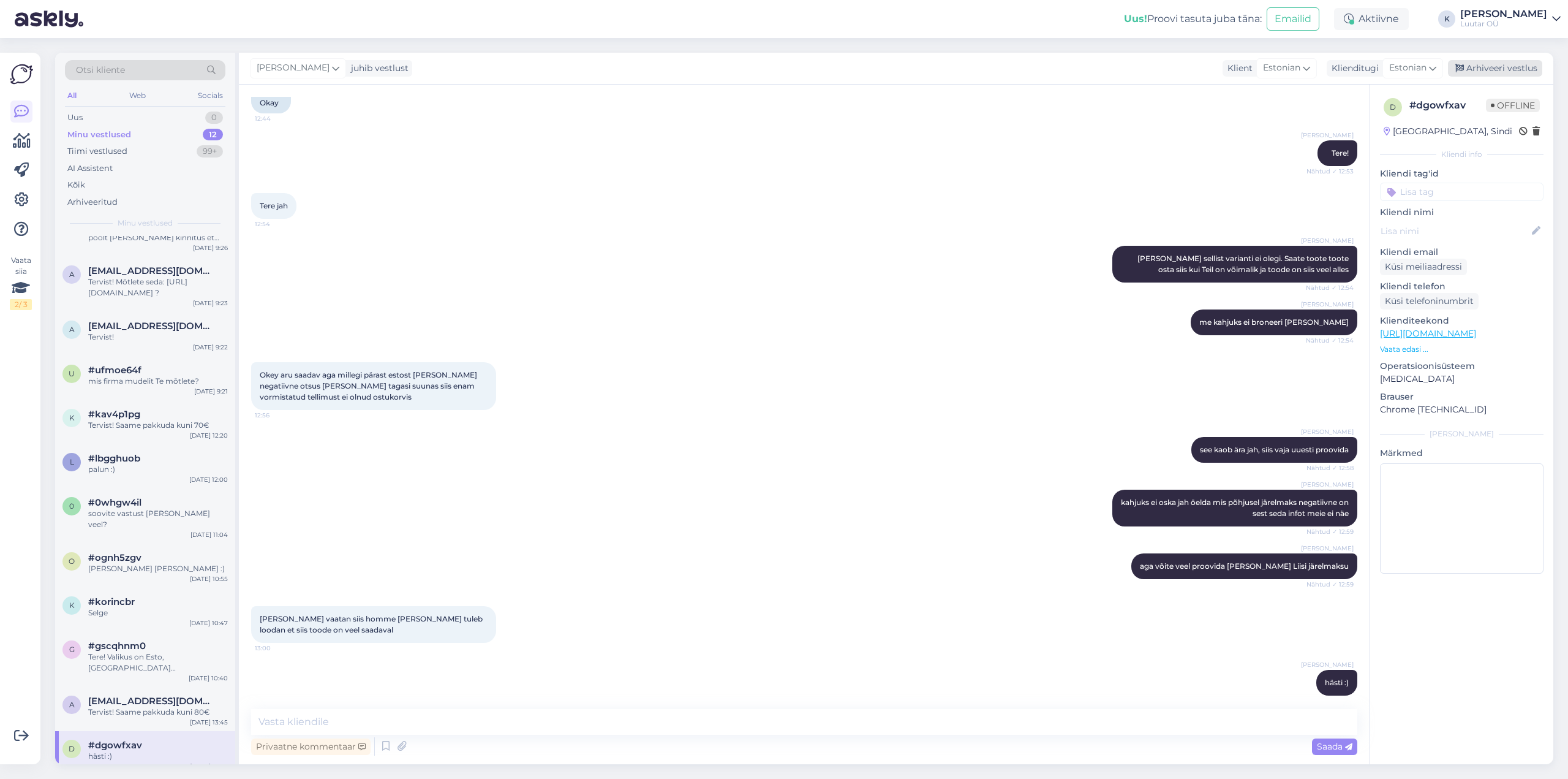
click at [1506, 61] on div "Arhiveeri vestlus" at bounding box center [1495, 68] width 95 height 17
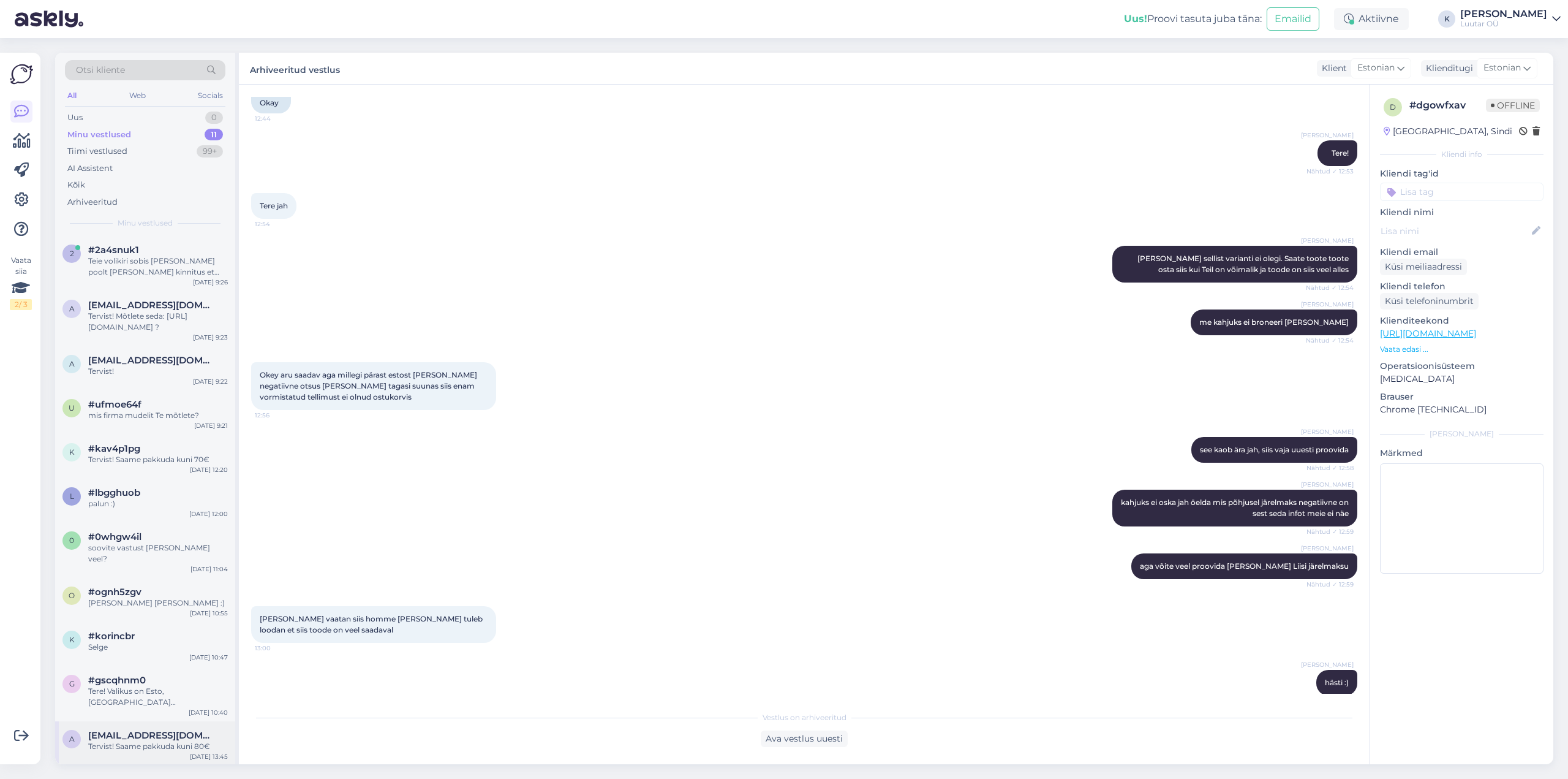
click at [131, 741] on div "Tervist! Saame pakkuda kuni 80€" at bounding box center [158, 746] width 140 height 11
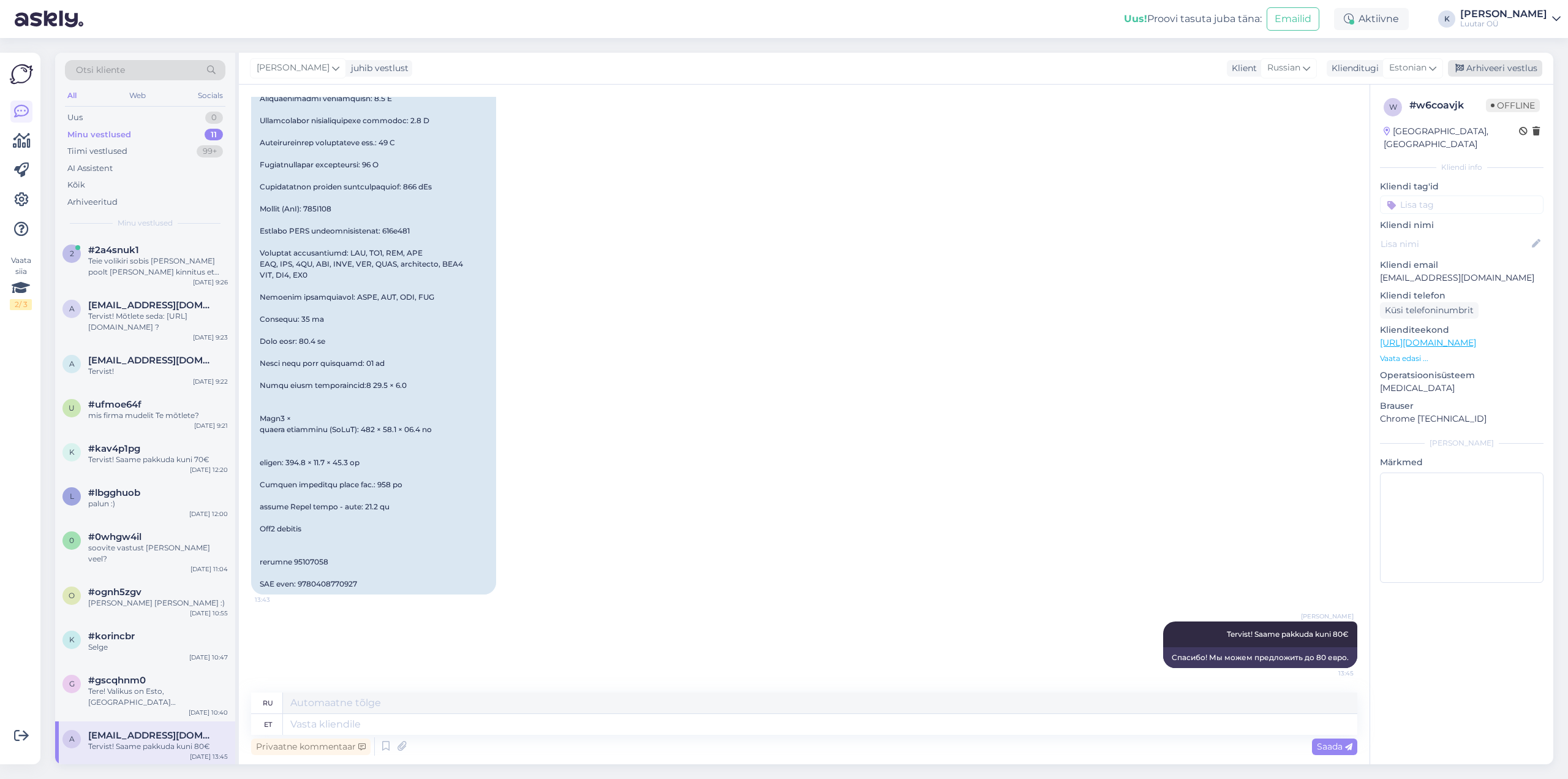
click at [1498, 65] on div "Arhiveeri vestlus" at bounding box center [1495, 68] width 95 height 17
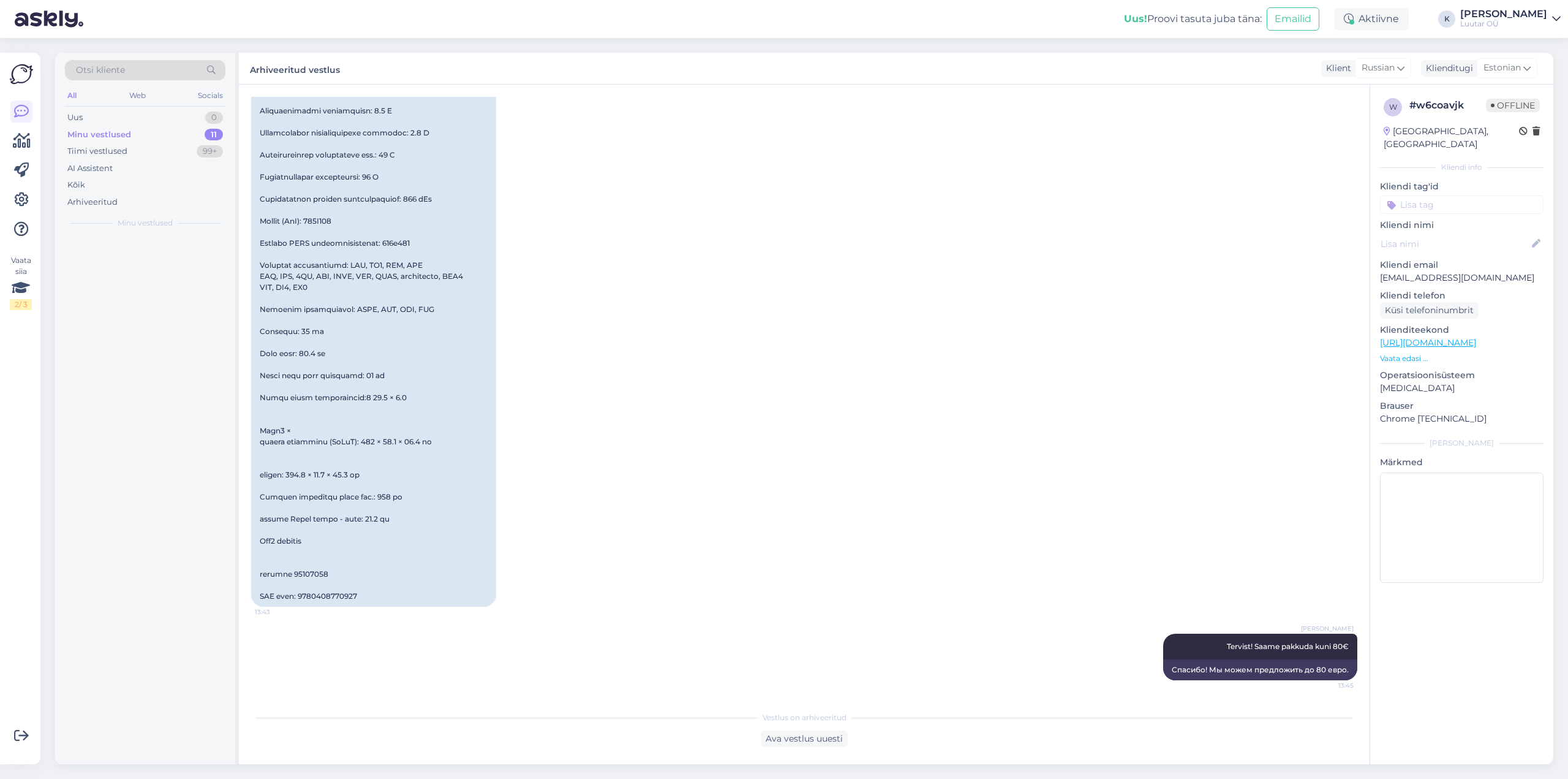
scroll to position [2775, 0]
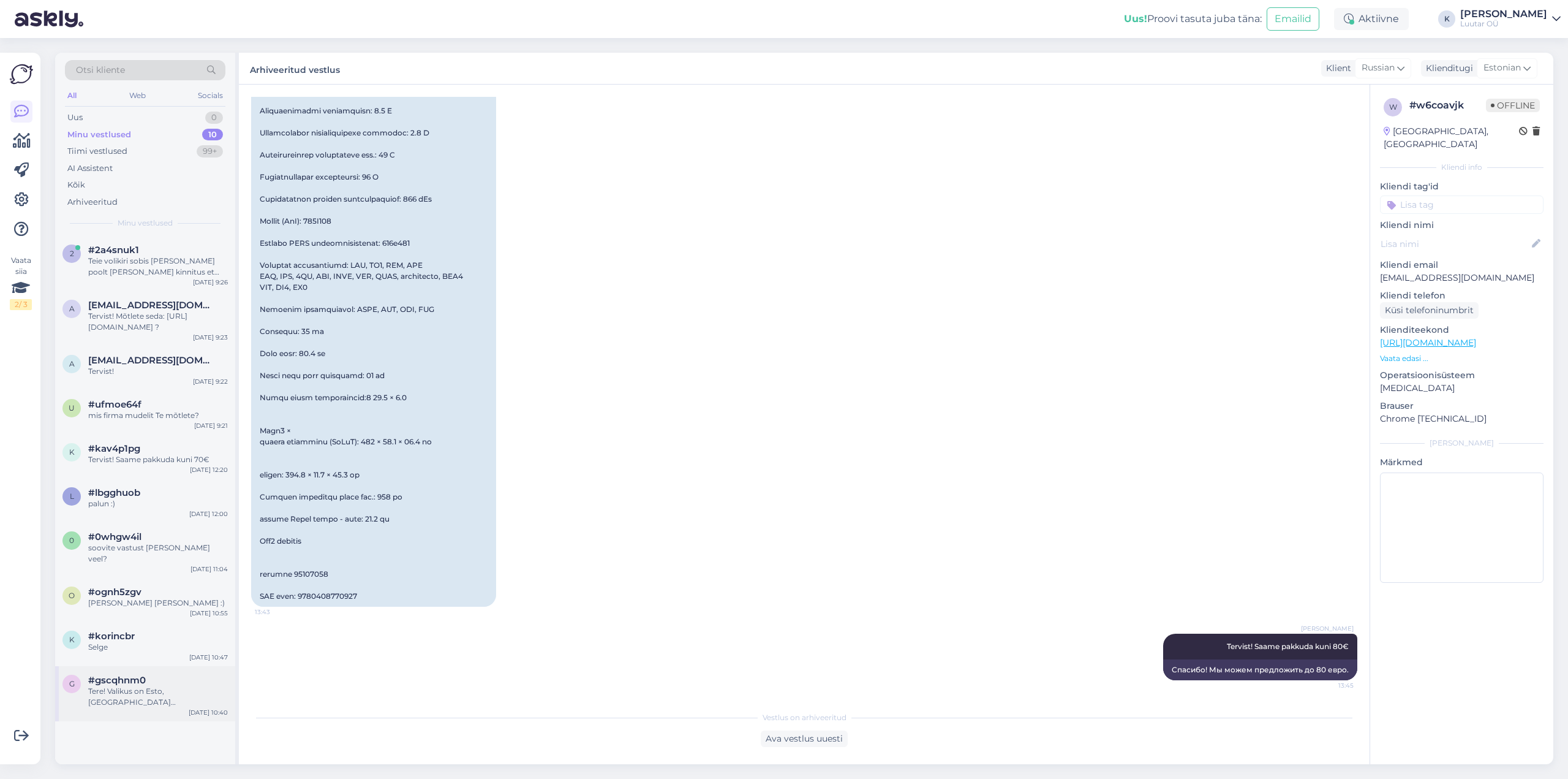
click at [125, 675] on span "#gscqhnm0" at bounding box center [117, 680] width 58 height 11
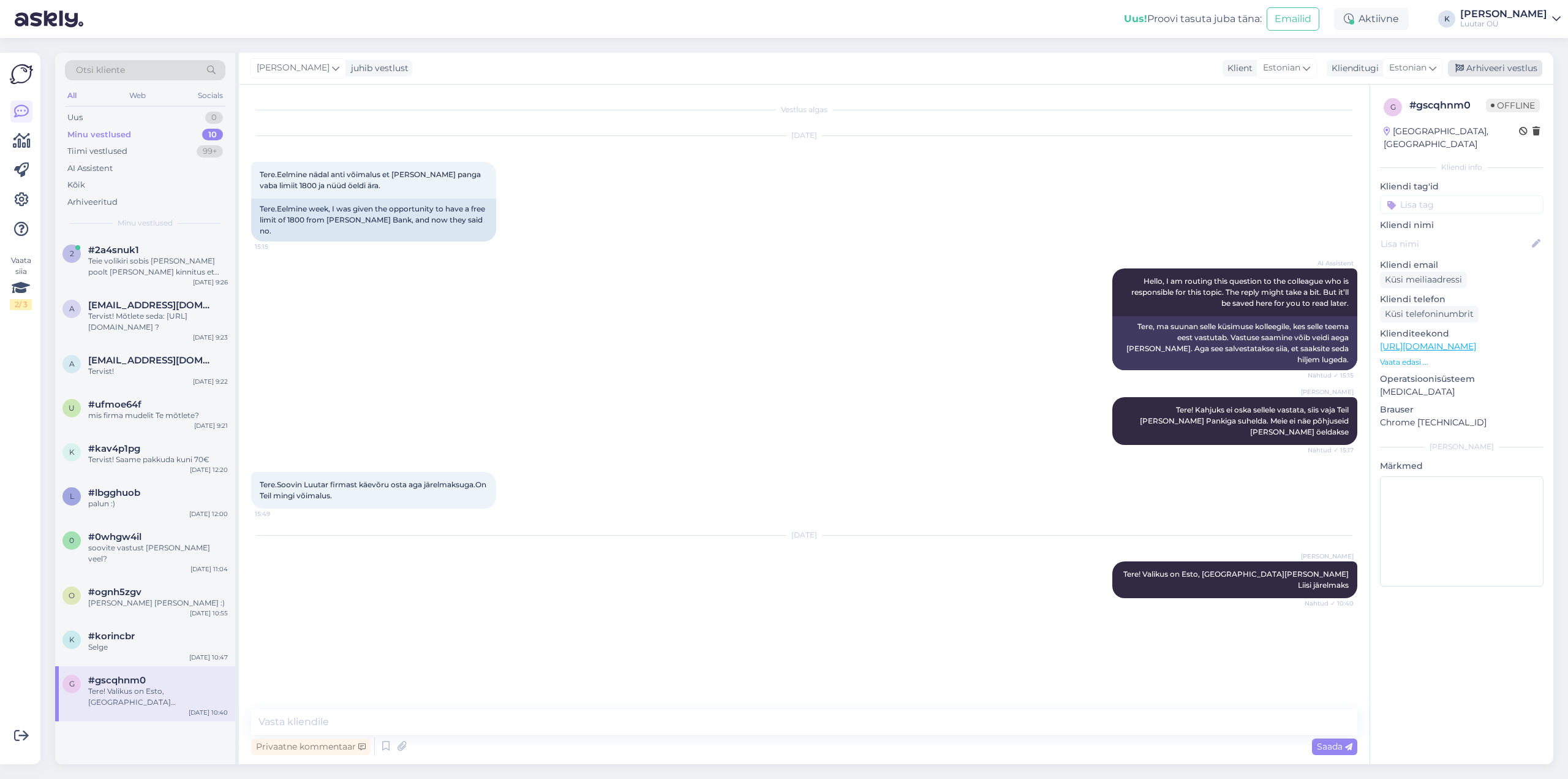
click at [1494, 60] on div "Arhiveeri vestlus" at bounding box center [1495, 68] width 95 height 17
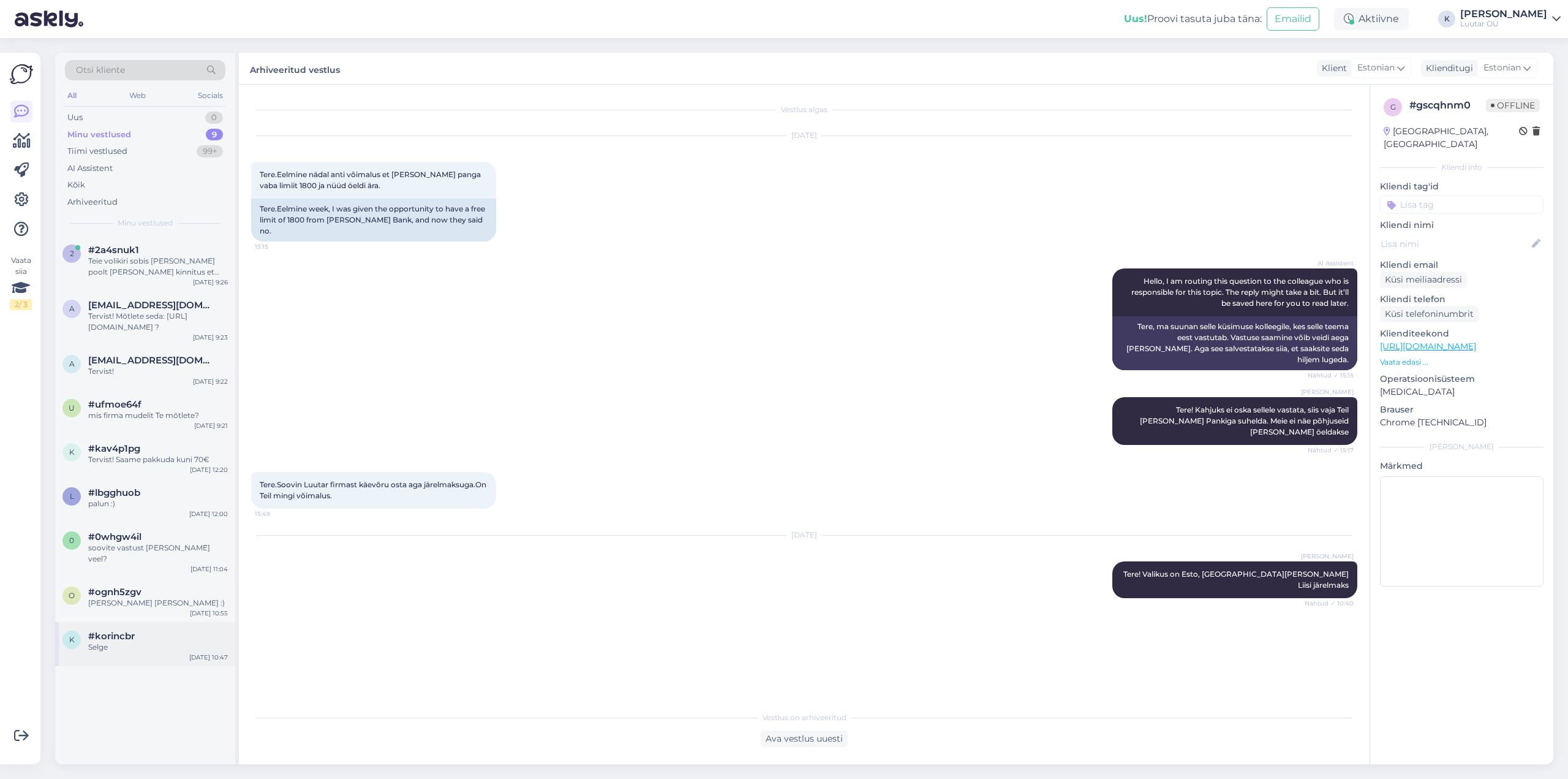
click at [74, 635] on div "k" at bounding box center [71, 640] width 18 height 18
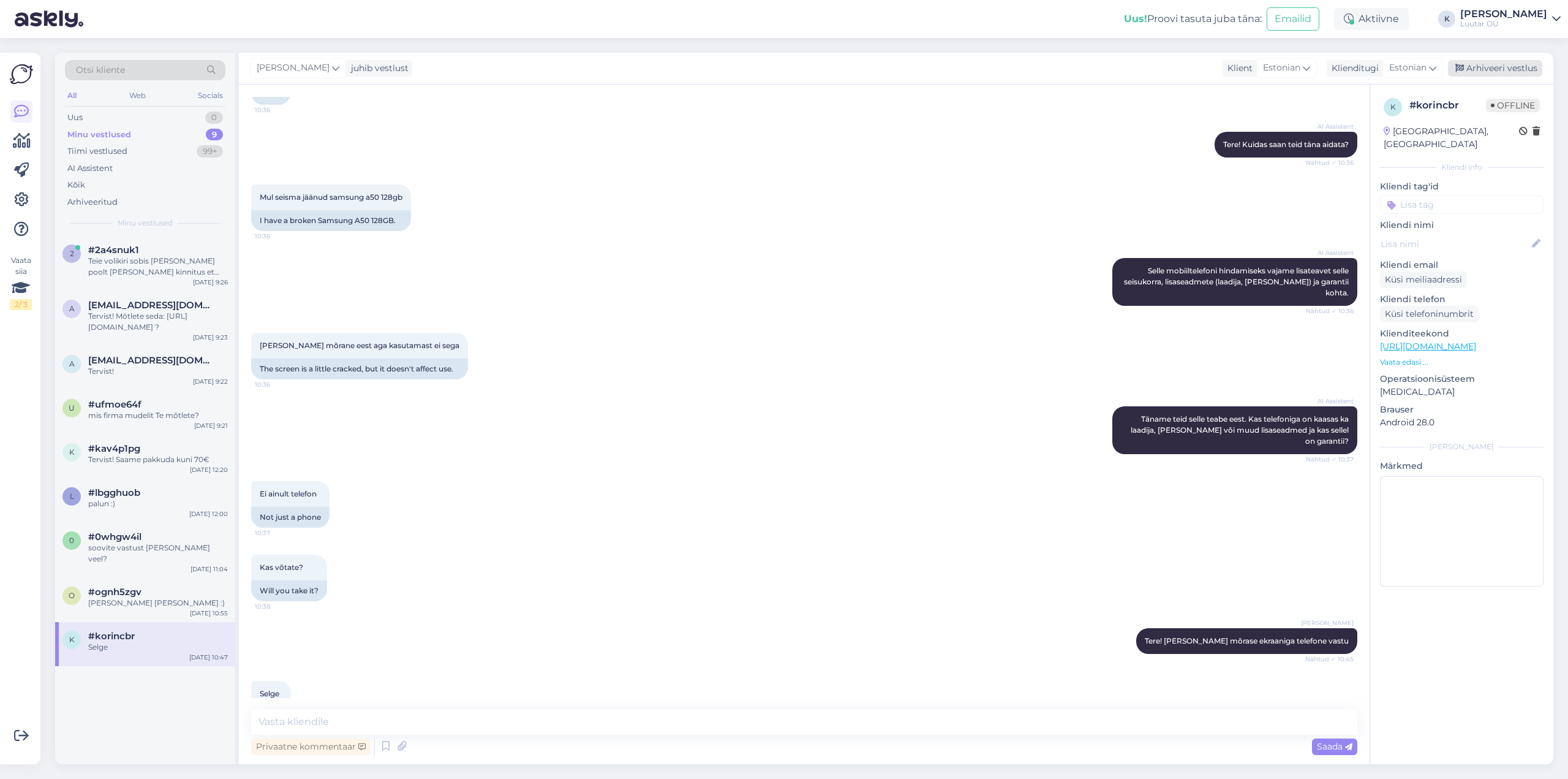
click at [1489, 69] on div "Arhiveeri vestlus" at bounding box center [1495, 68] width 95 height 17
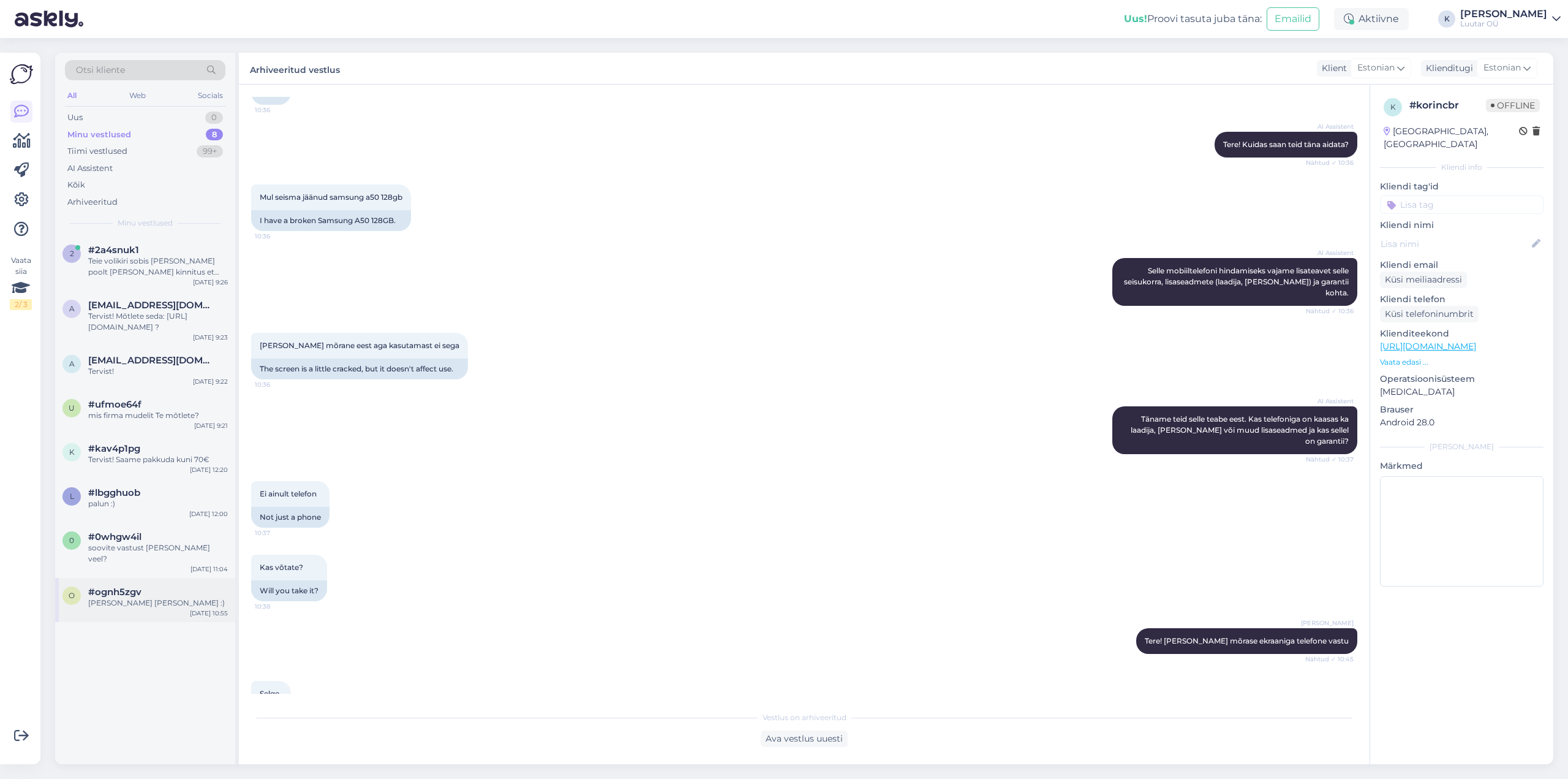
click at [132, 598] on div "[PERSON_NAME] [PERSON_NAME] :)" at bounding box center [158, 603] width 140 height 11
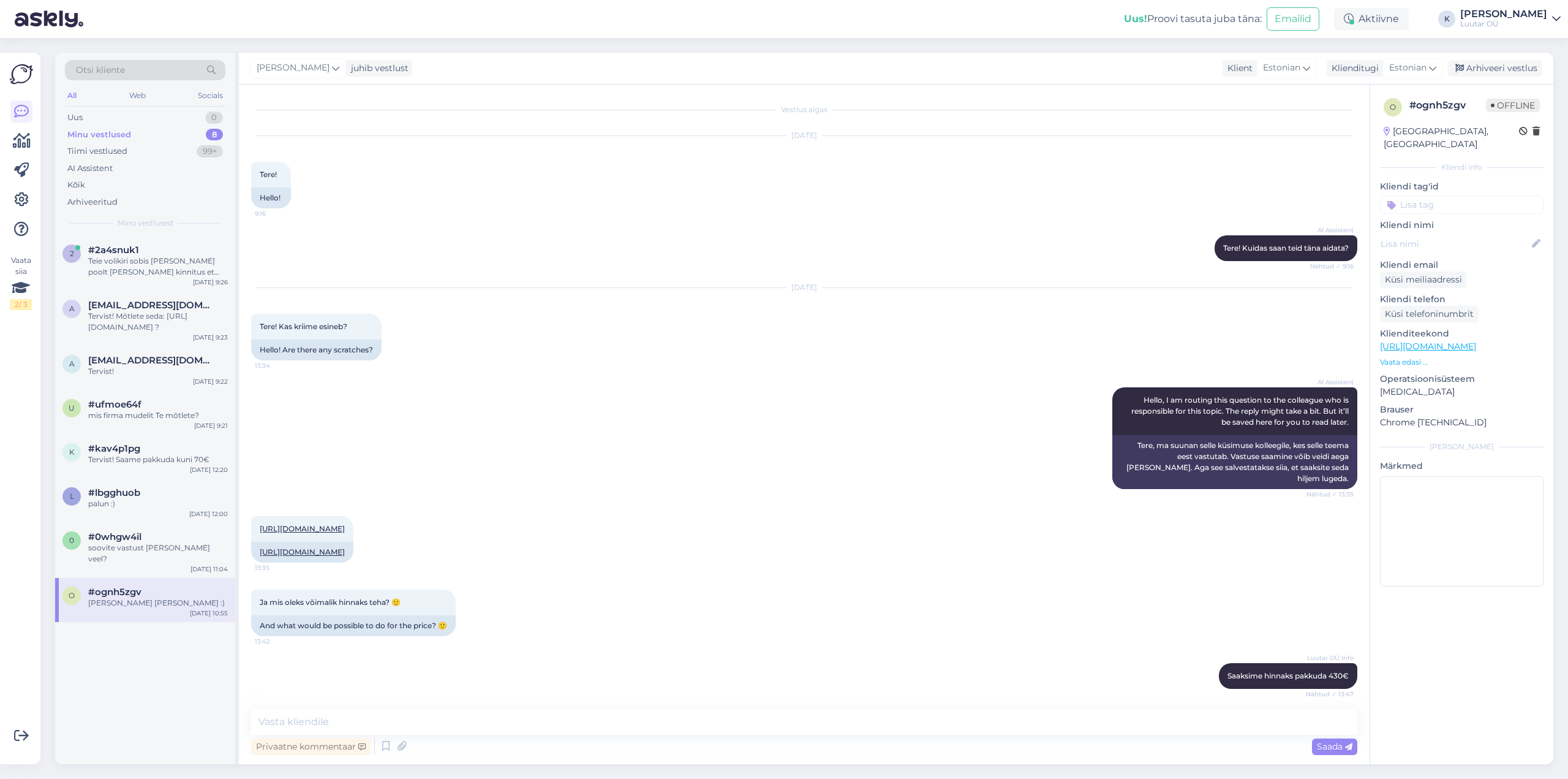
scroll to position [1653, 0]
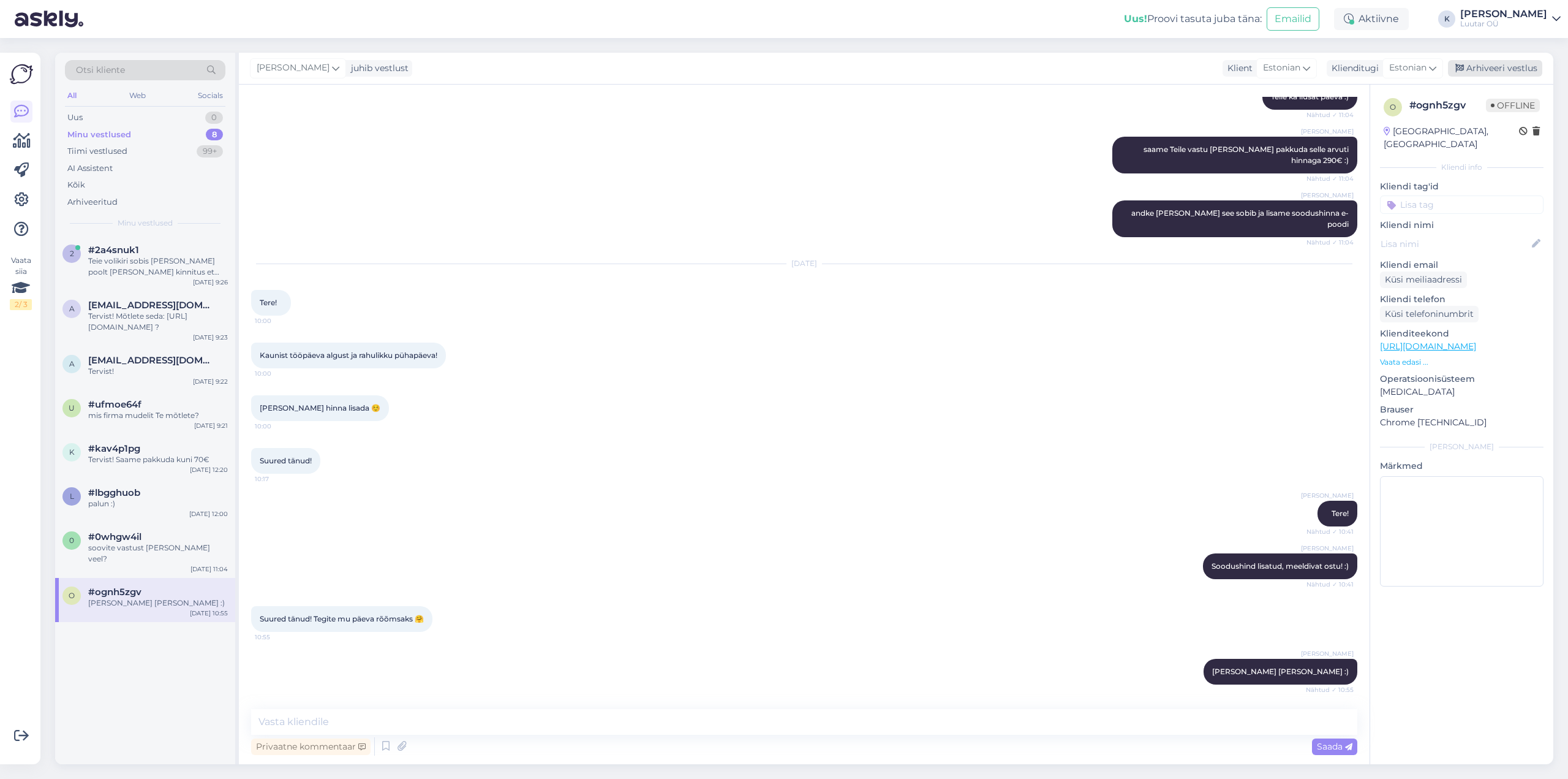
click at [1506, 65] on div "Arhiveeri vestlus" at bounding box center [1495, 68] width 95 height 17
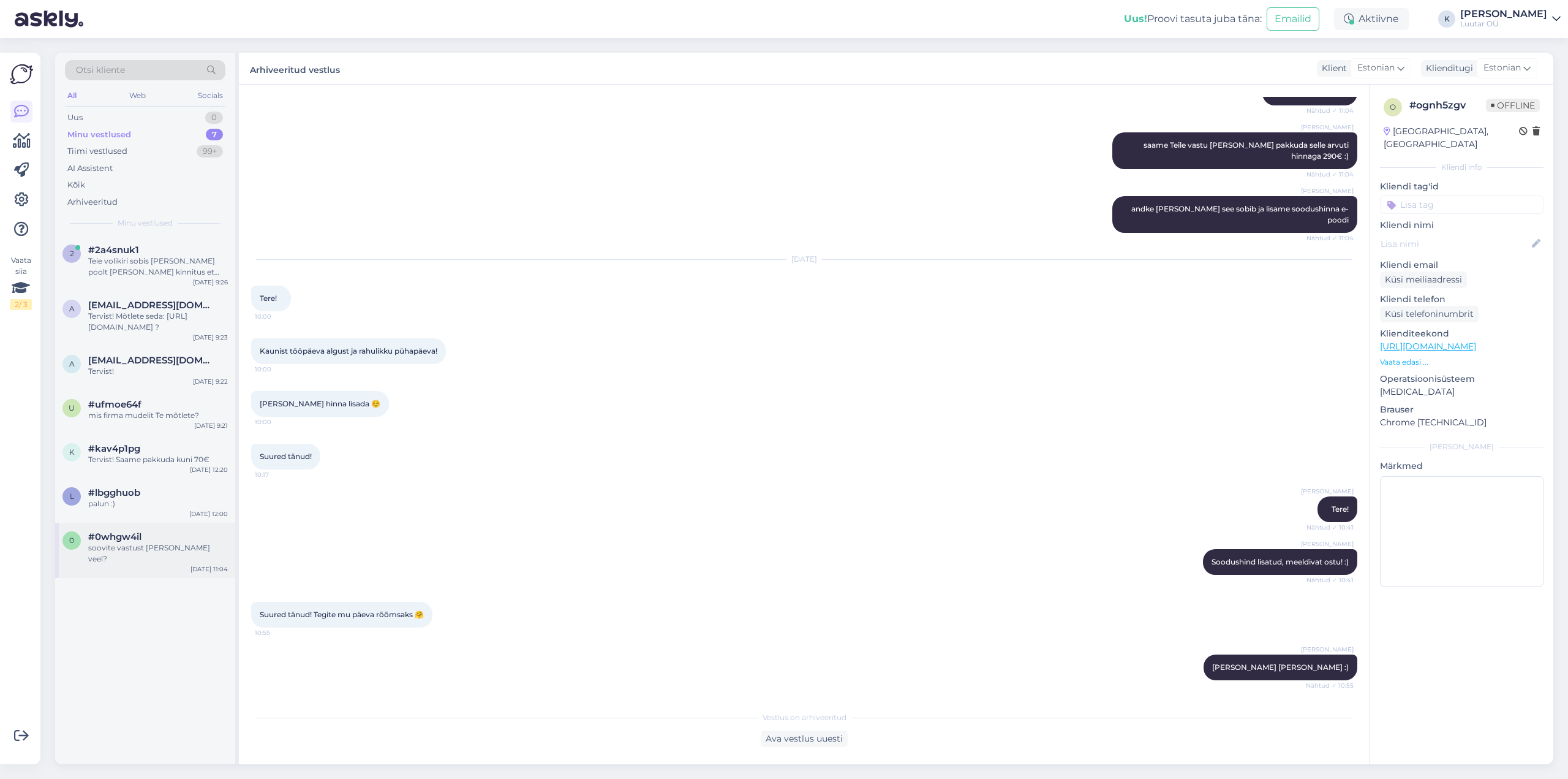
click at [116, 532] on span "#0whgw4il" at bounding box center [115, 536] width 53 height 11
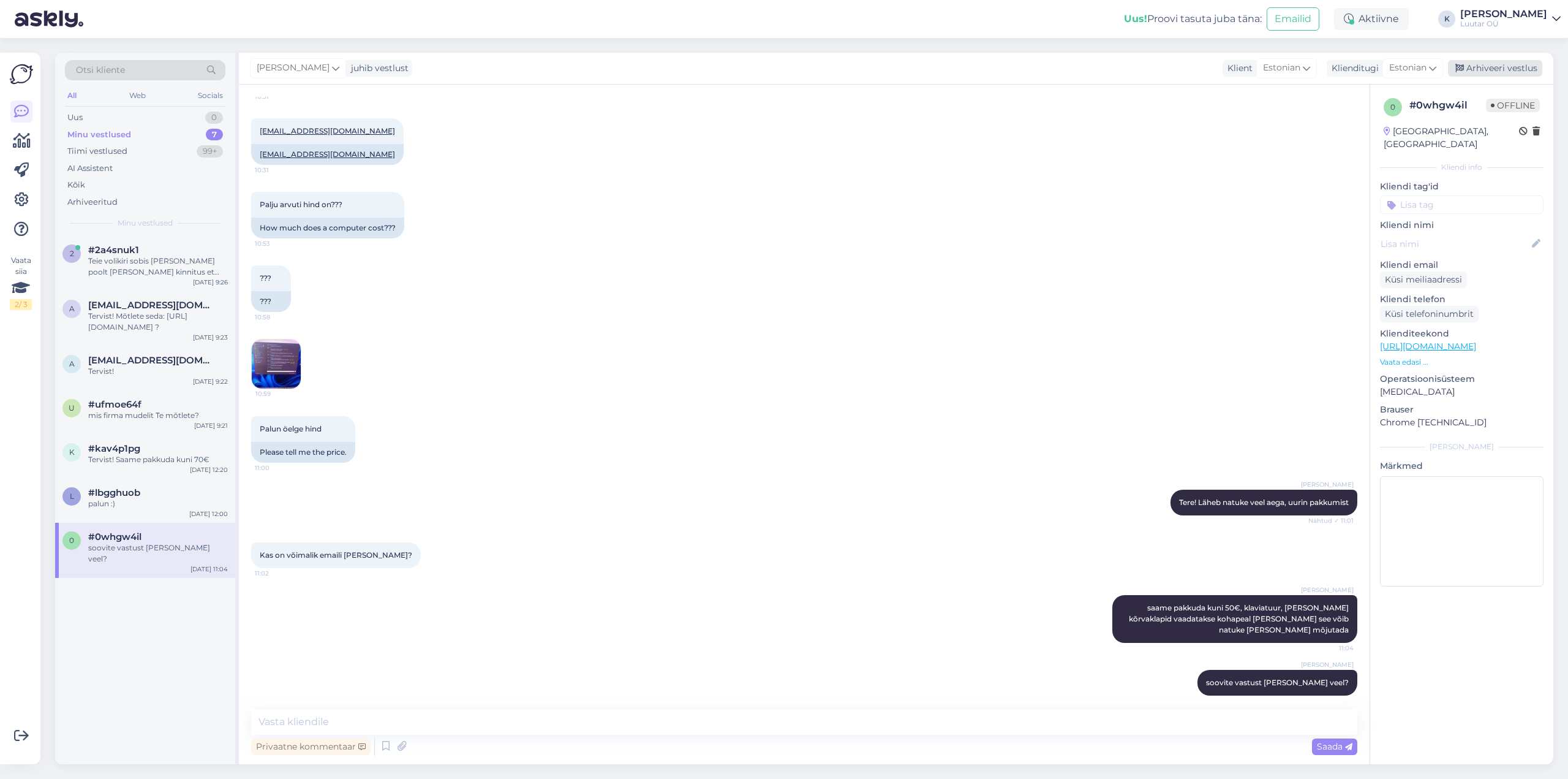
click at [1523, 64] on div "Arhiveeri vestlus" at bounding box center [1495, 68] width 95 height 17
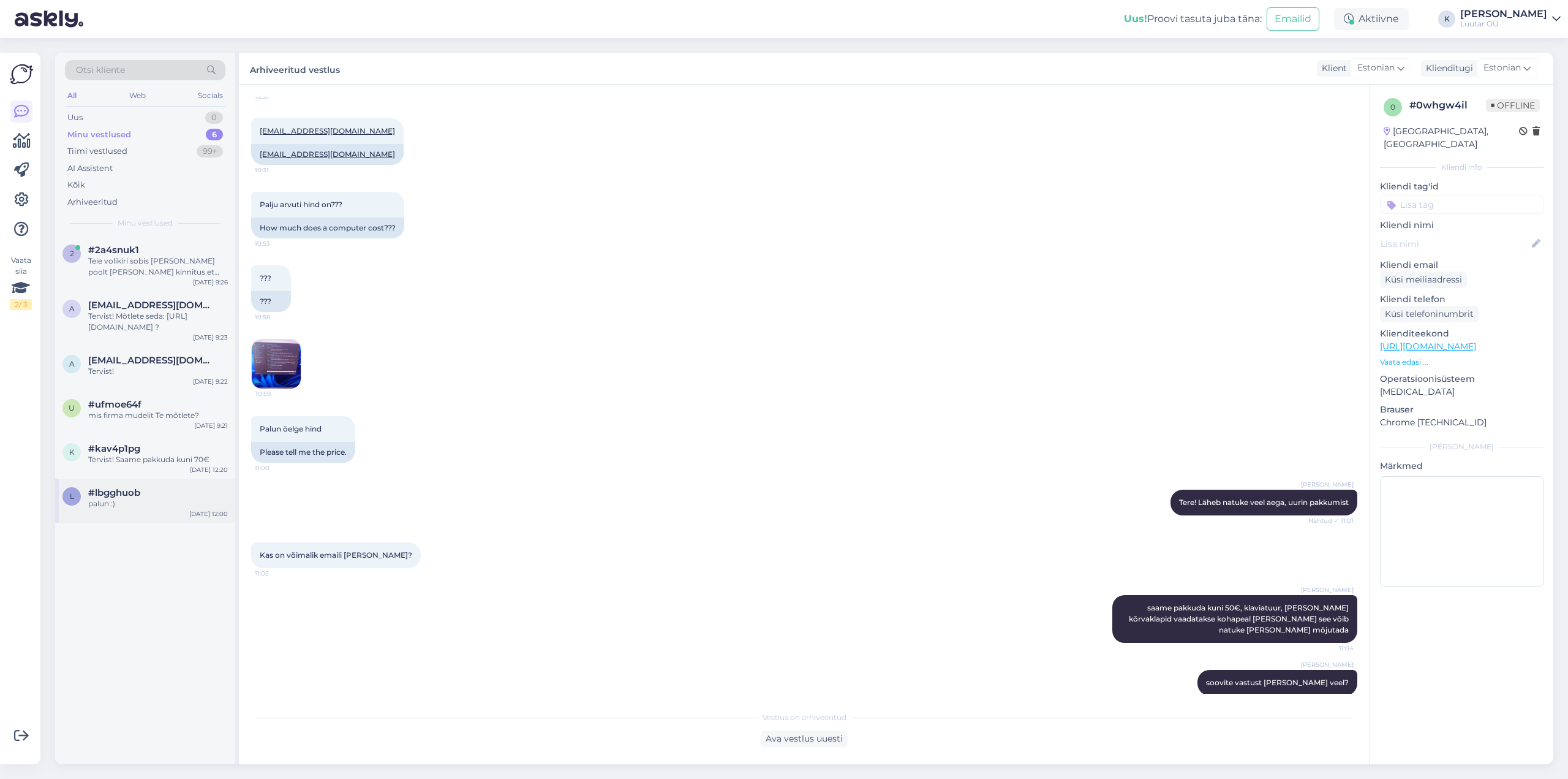
click at [144, 487] on div "#lbgghuob" at bounding box center [158, 492] width 140 height 11
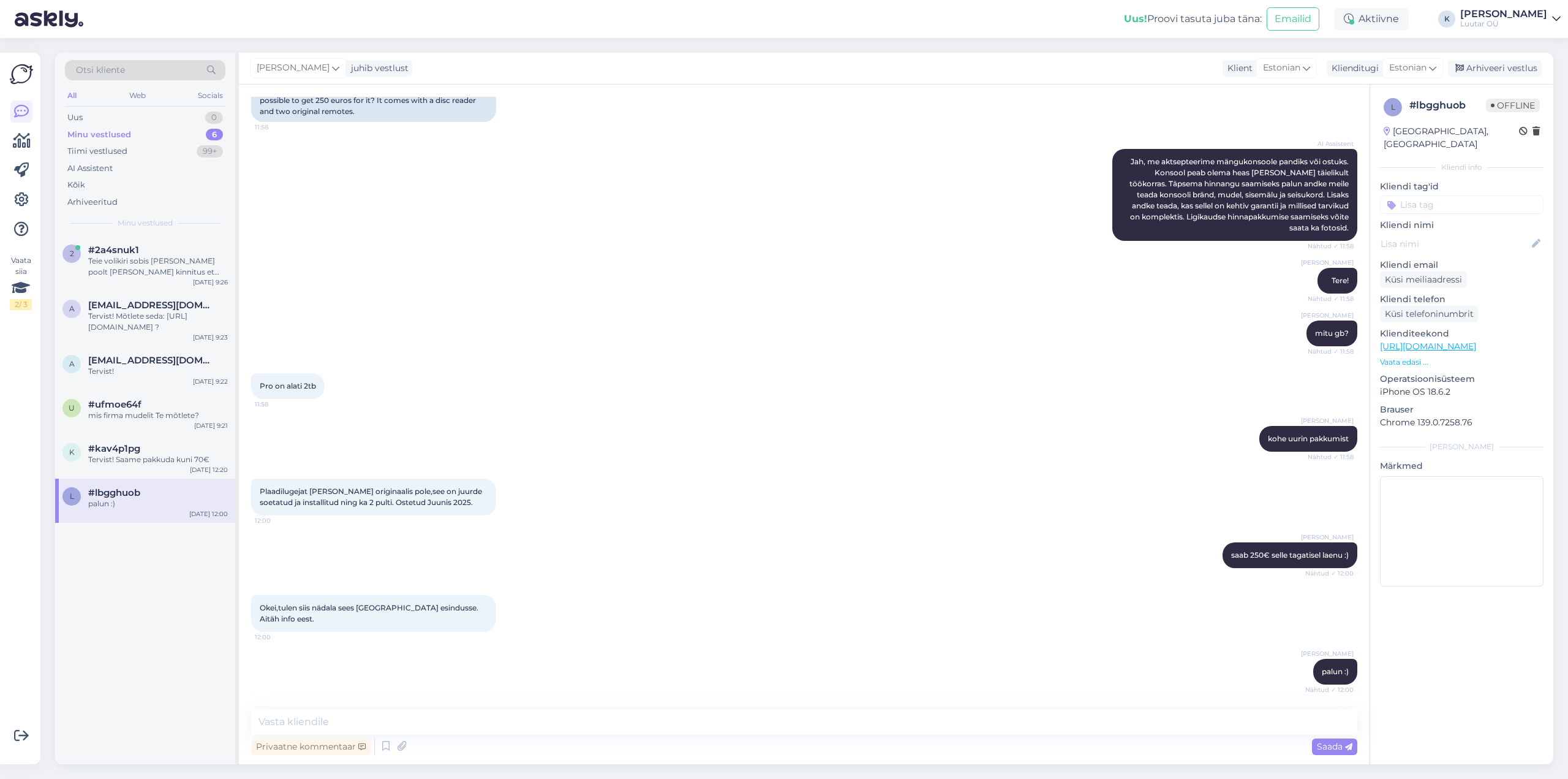
scroll to position [245, 0]
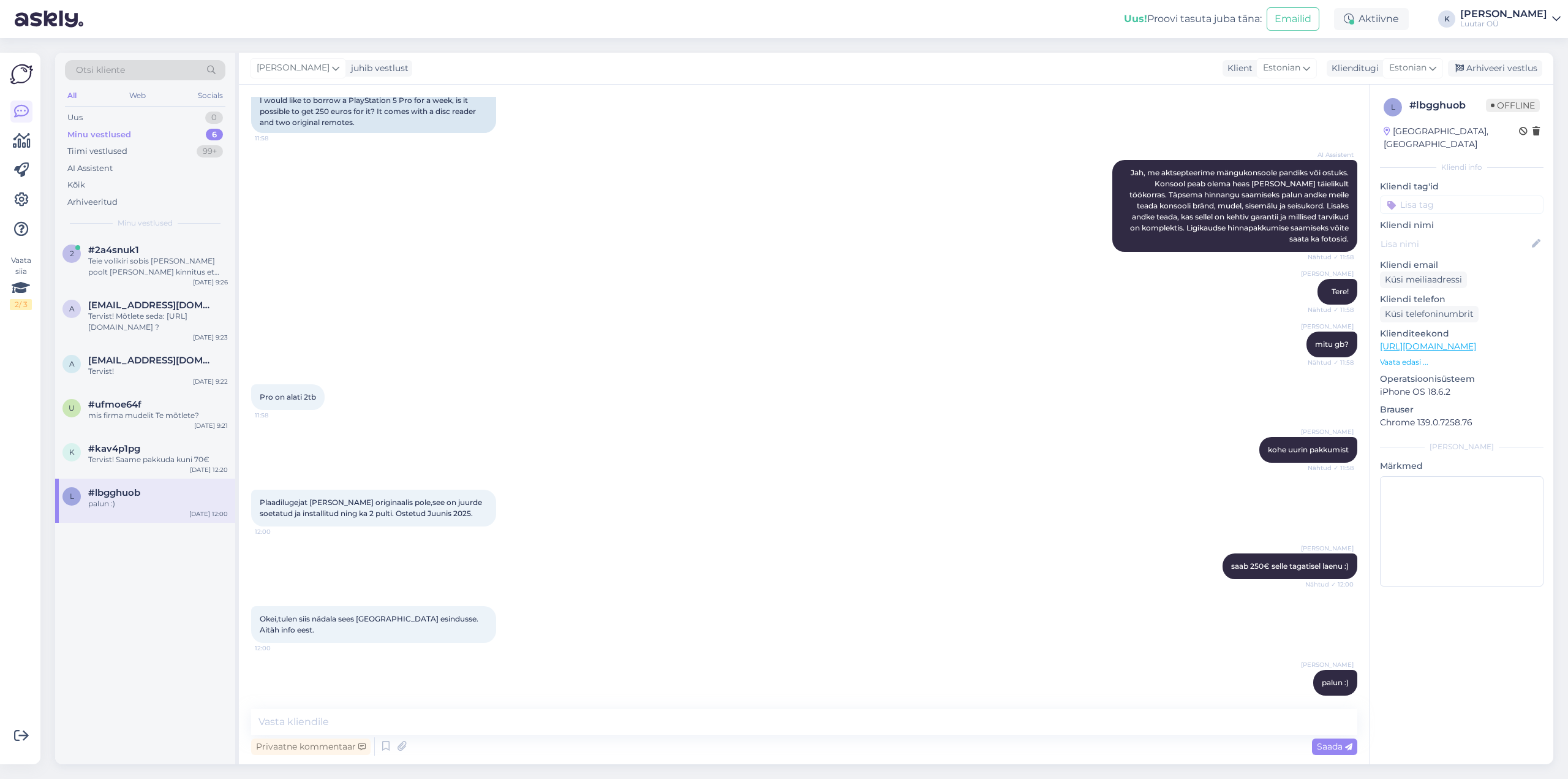
drag, startPoint x: 1486, startPoint y: 67, endPoint x: 1442, endPoint y: 79, distance: 45.6
click at [1486, 67] on div "Arhiveeri vestlus" at bounding box center [1495, 68] width 95 height 17
click at [140, 458] on div "Tervist! Saame pakkuda kuni 70€" at bounding box center [158, 459] width 140 height 11
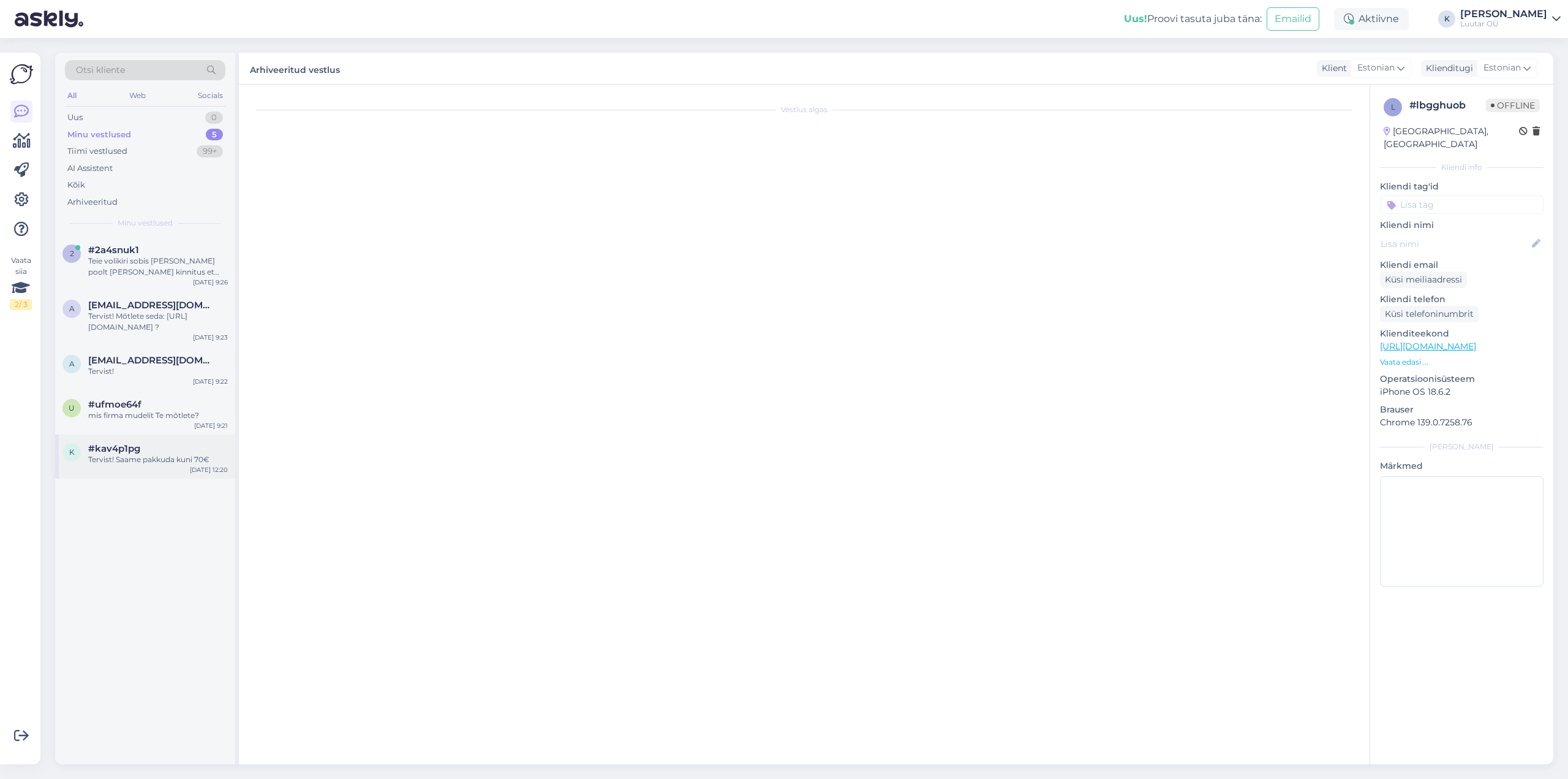
scroll to position [0, 0]
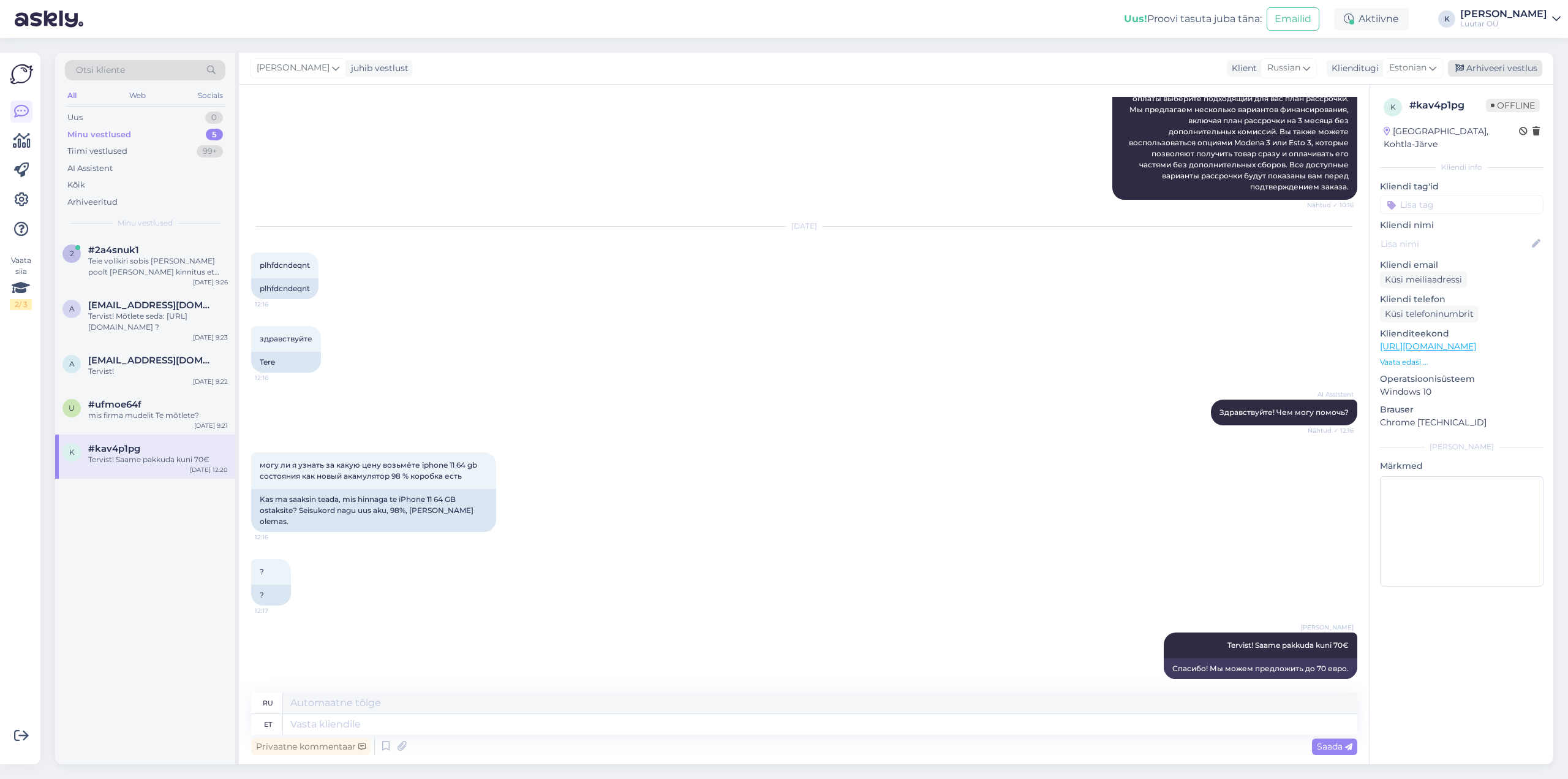
click at [1505, 69] on div "Arhiveeri vestlus" at bounding box center [1495, 68] width 95 height 17
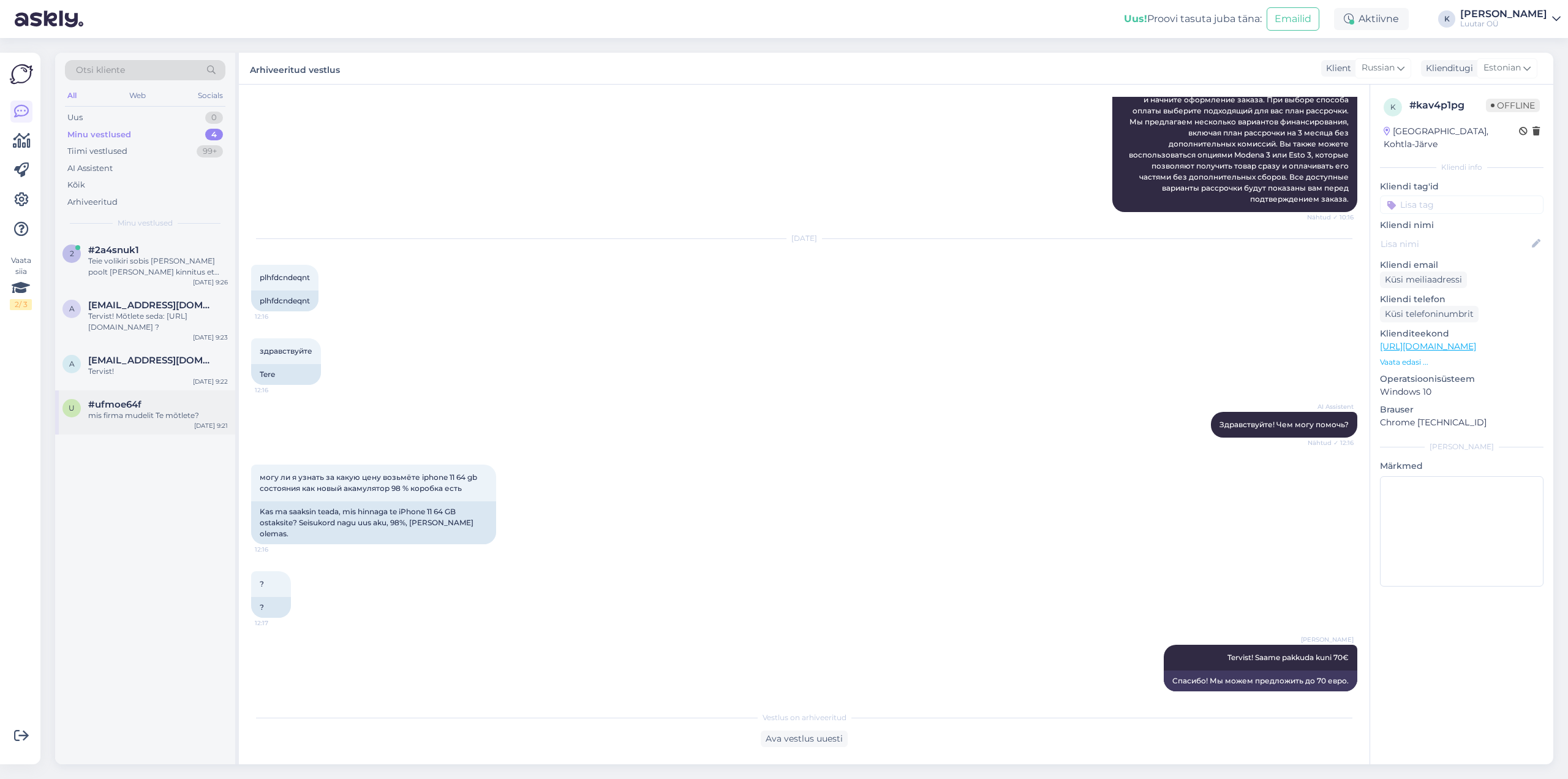
click at [93, 408] on span "#ufmoe64f" at bounding box center [115, 404] width 53 height 11
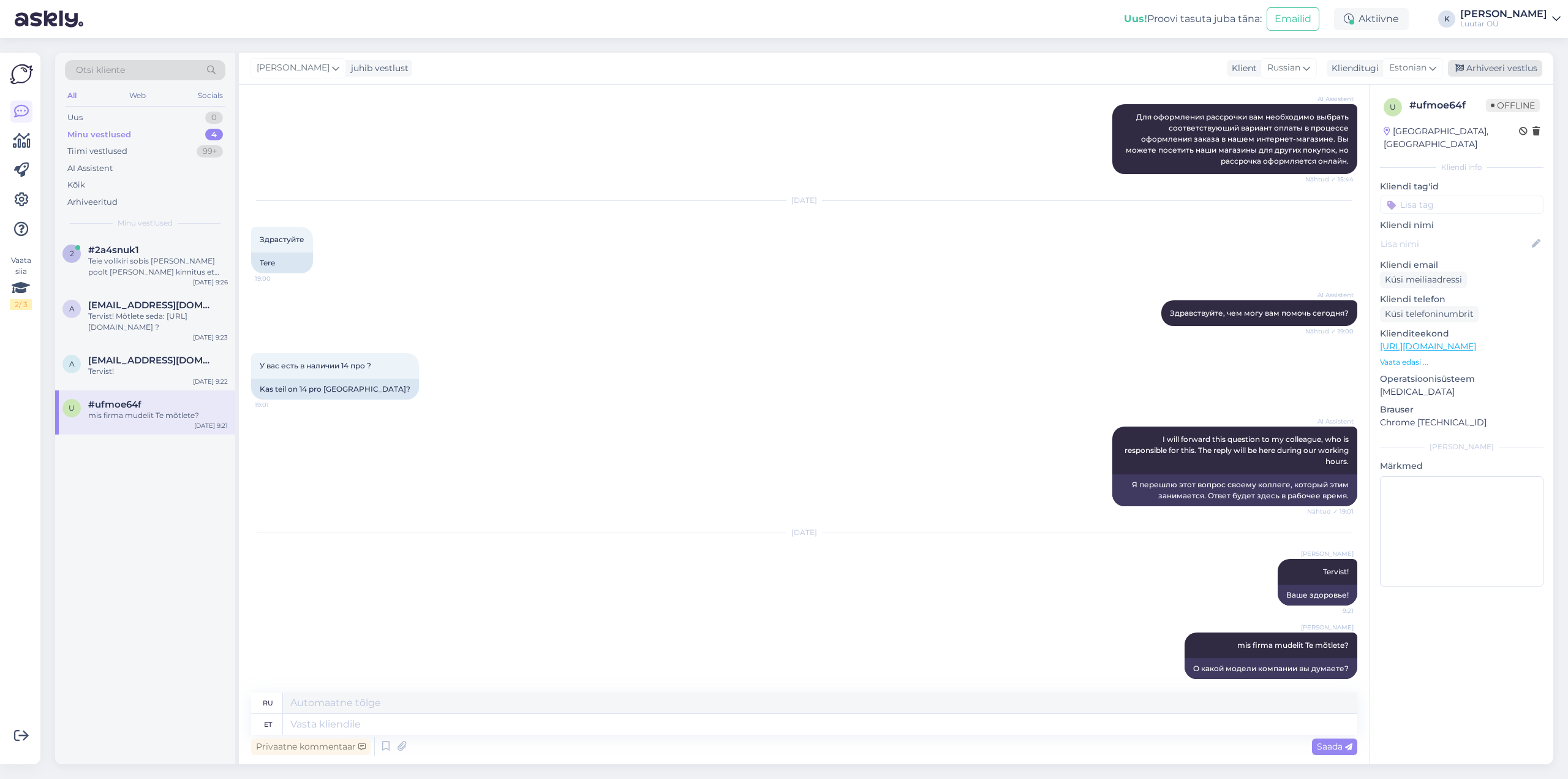
drag, startPoint x: 1483, startPoint y: 67, endPoint x: 1473, endPoint y: 68, distance: 10.0
click at [1481, 67] on div "Arhiveeri vestlus" at bounding box center [1495, 68] width 95 height 17
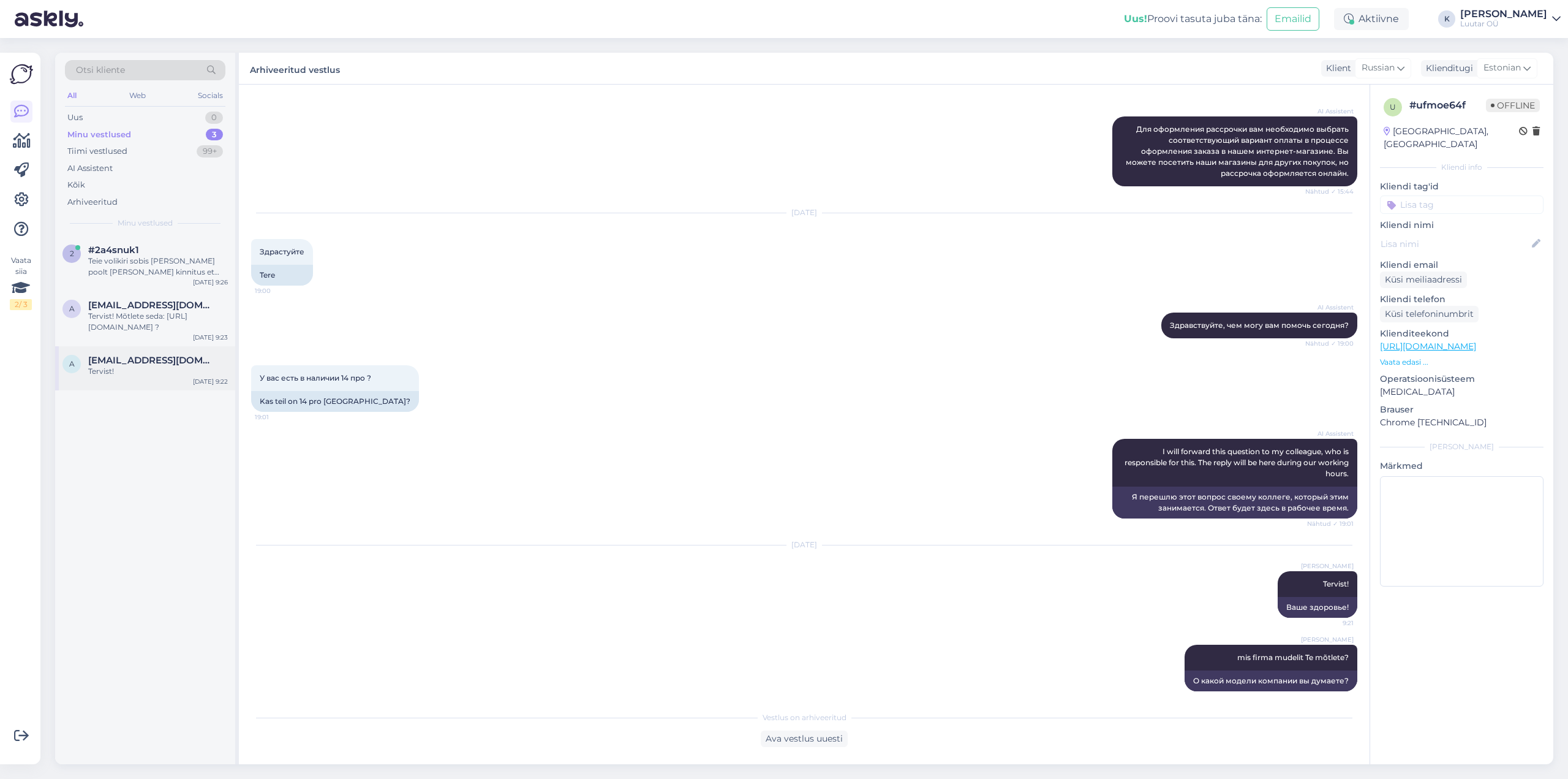
click at [103, 361] on span "[EMAIL_ADDRESS][DOMAIN_NAME]" at bounding box center [152, 360] width 128 height 11
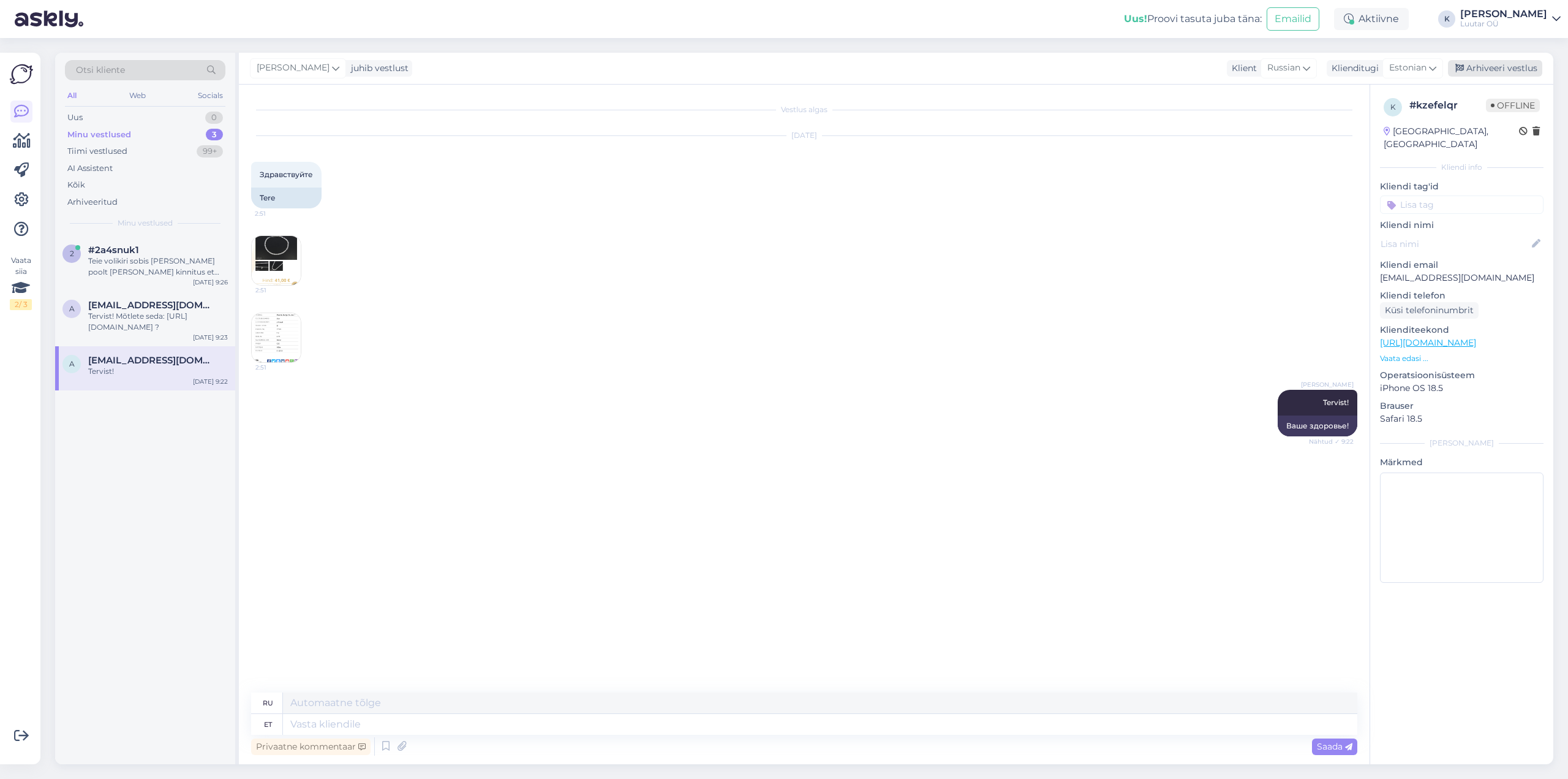
click at [1482, 69] on div "Arhiveeri vestlus" at bounding box center [1495, 68] width 95 height 17
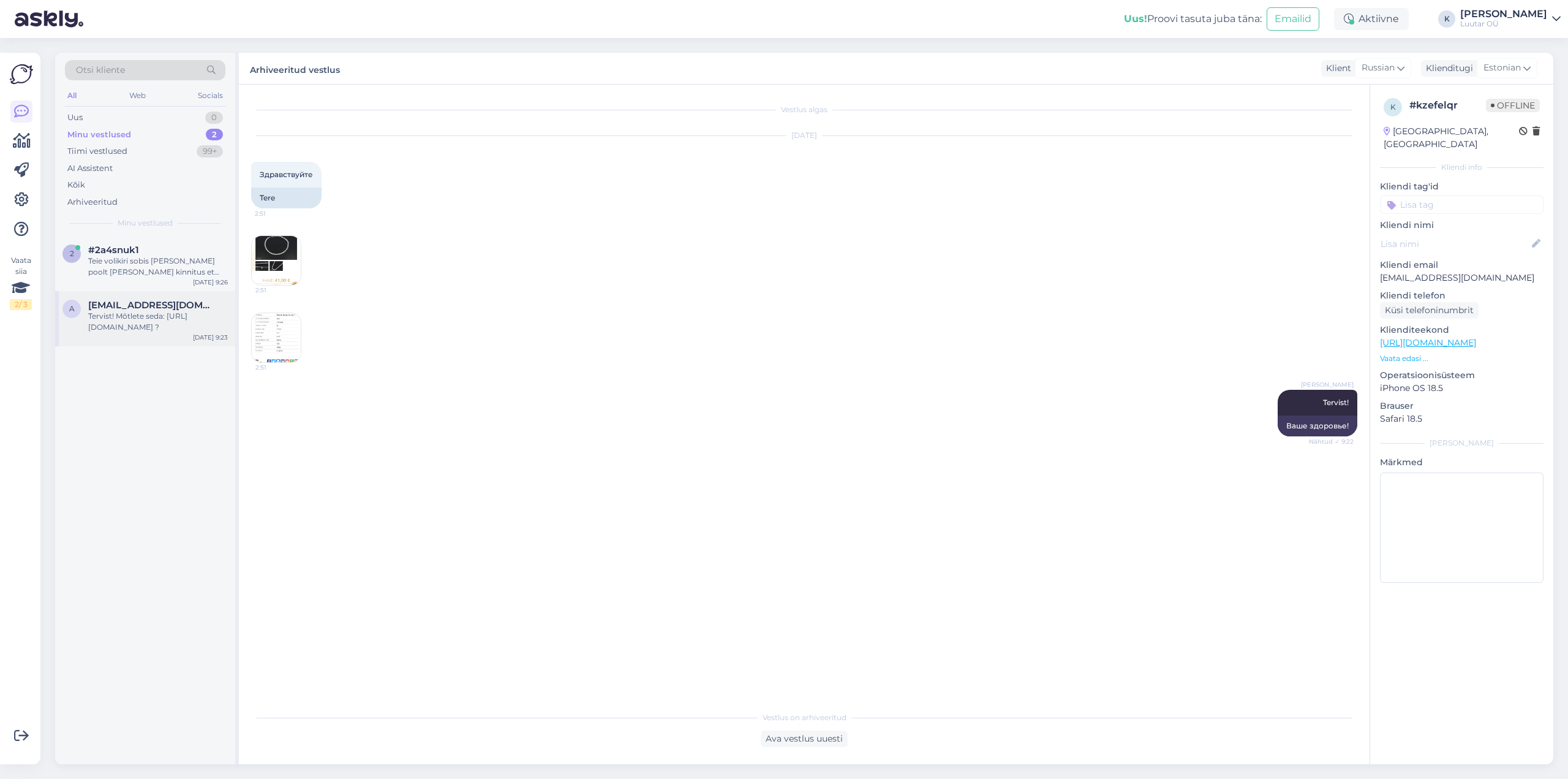
click at [122, 315] on div "Tervist! Mõtlete seda: [URL][DOMAIN_NAME] ?" at bounding box center [158, 321] width 140 height 22
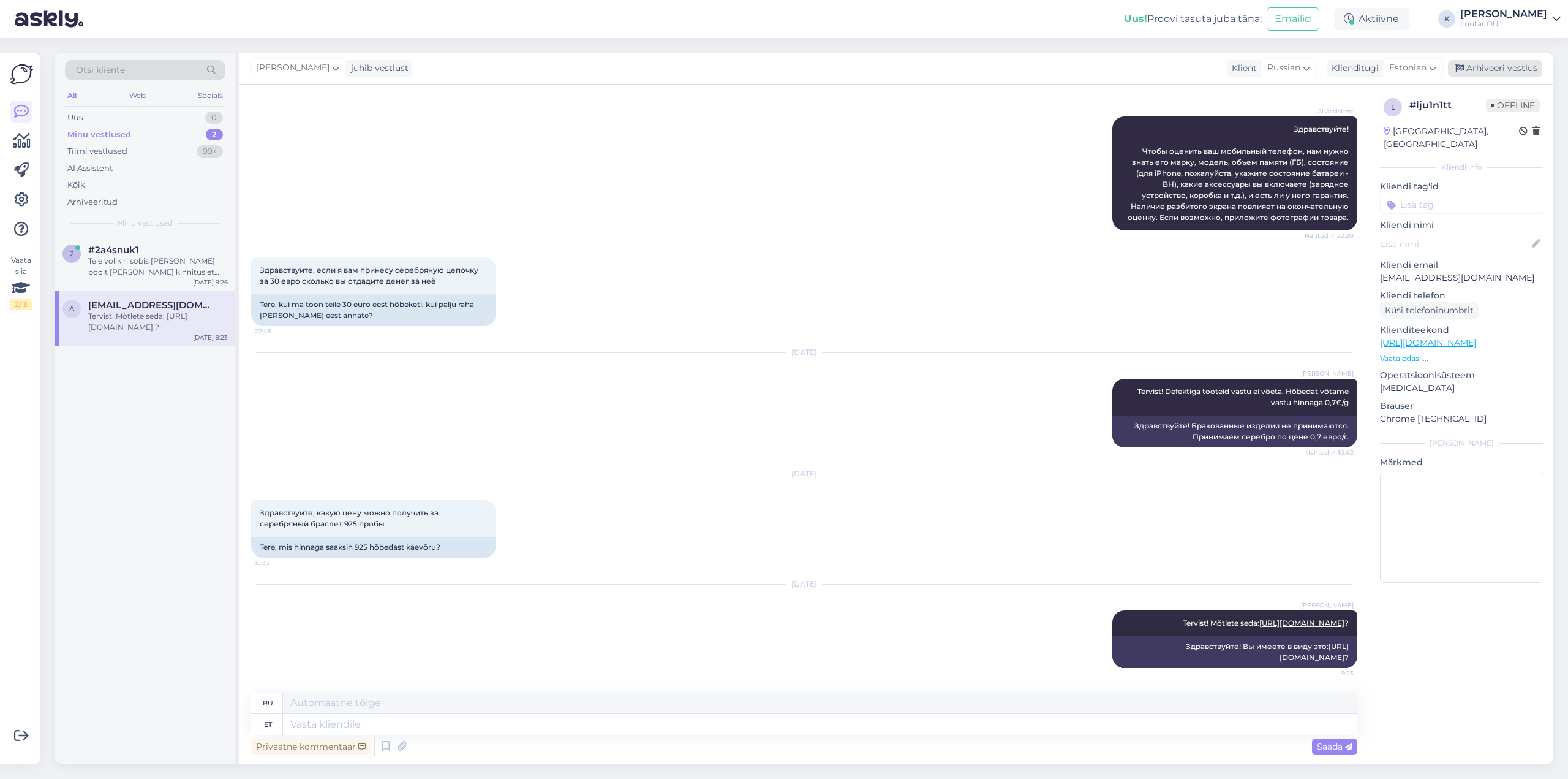
click at [1486, 67] on div "Arhiveeri vestlus" at bounding box center [1495, 68] width 95 height 17
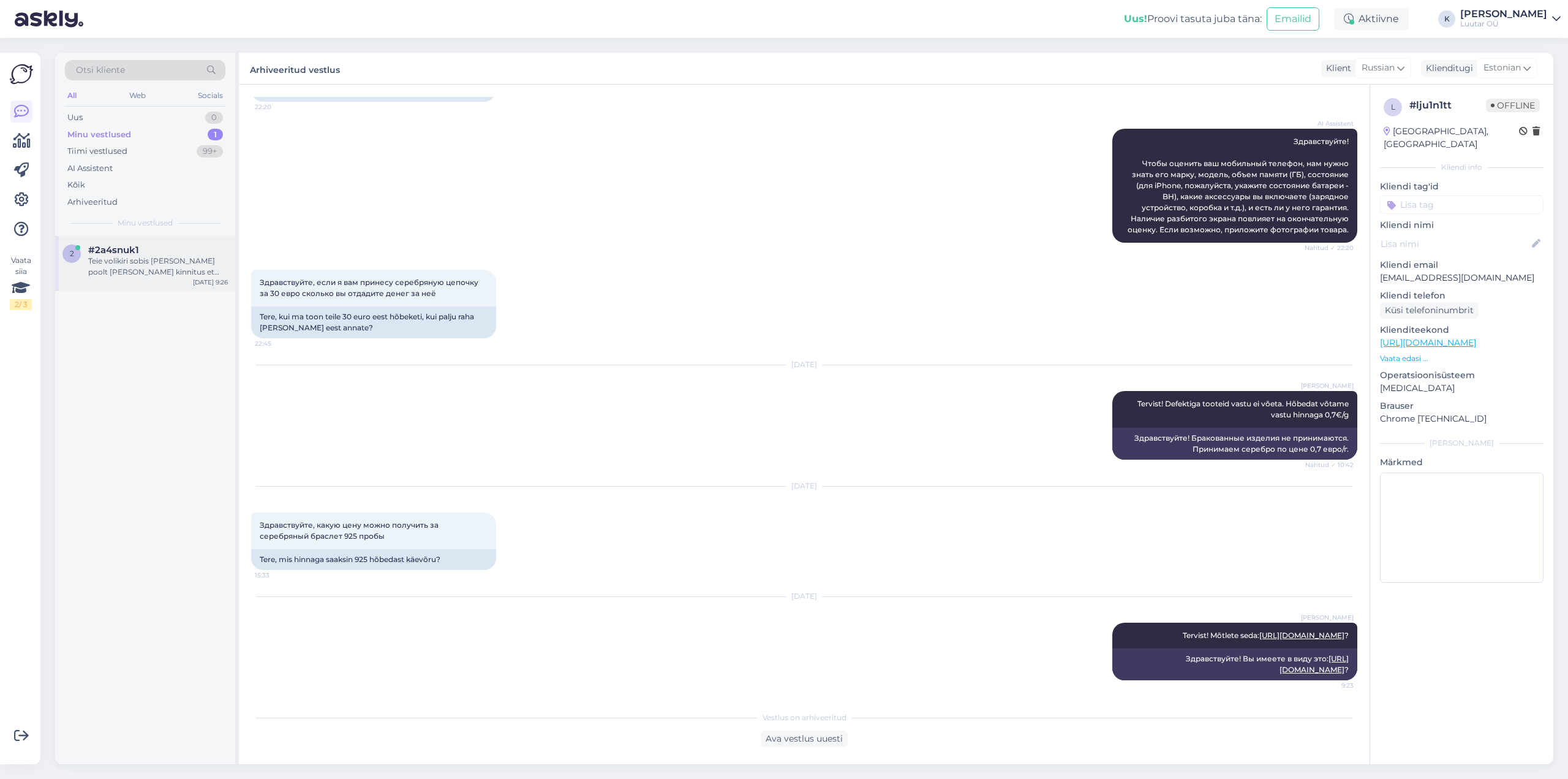
click at [119, 258] on div "Teie volikiri sobis [PERSON_NAME] poolt [PERSON_NAME] kinnitus et kõik korras. …" at bounding box center [158, 266] width 140 height 22
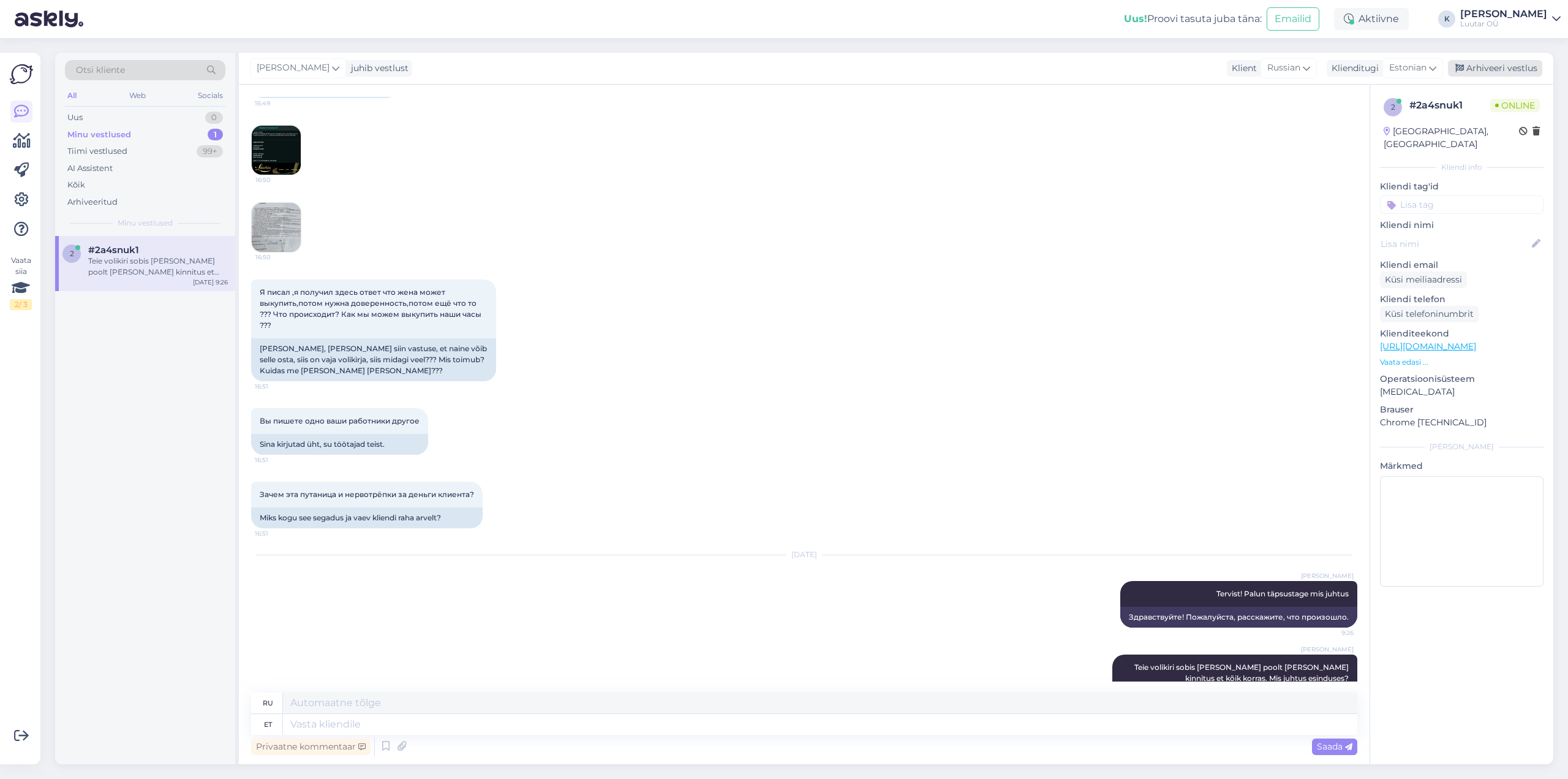
click at [1505, 61] on div "Arhiveeri vestlus" at bounding box center [1495, 68] width 95 height 17
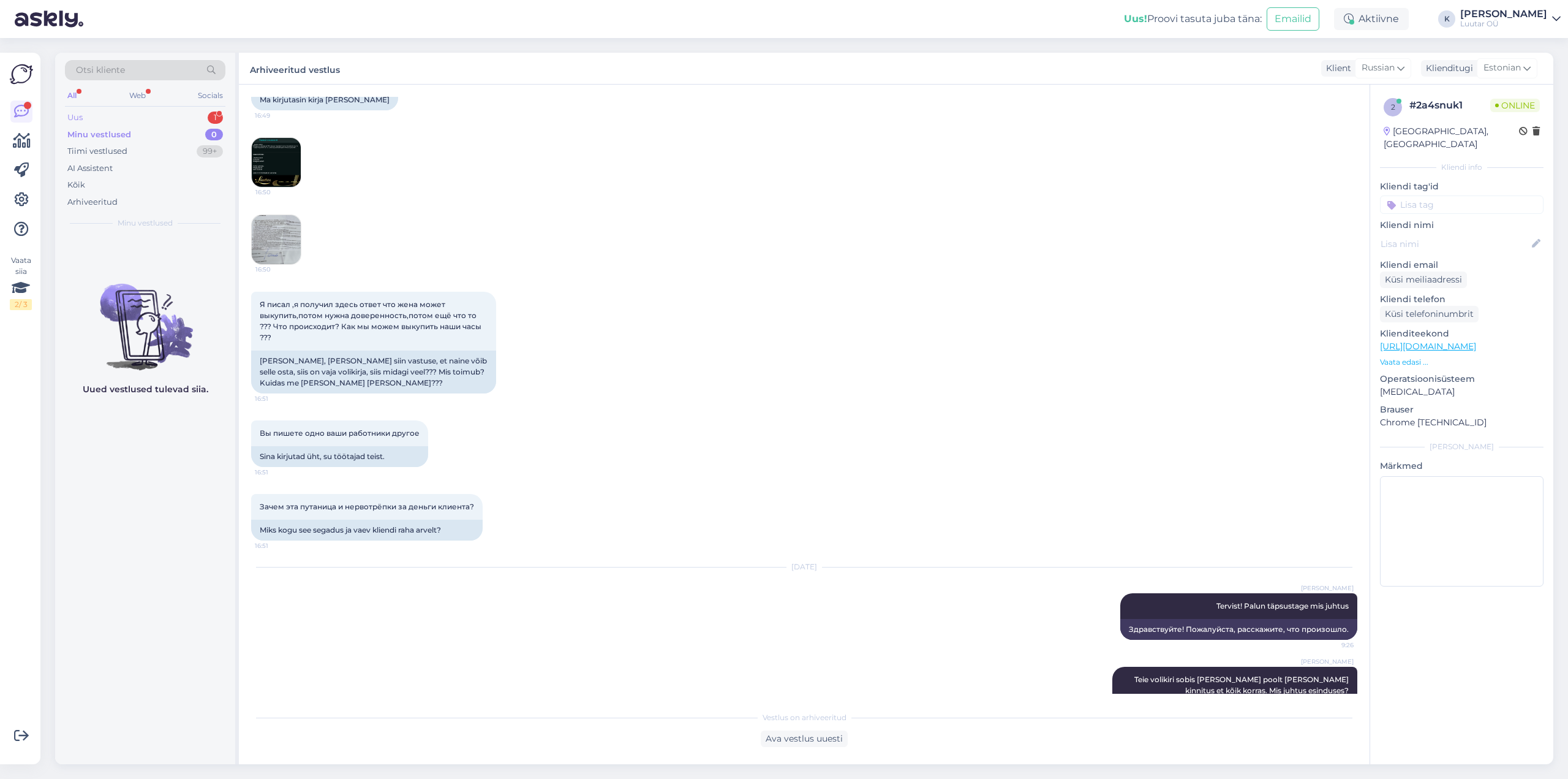
click at [95, 109] on div "Uus 1" at bounding box center [145, 118] width 160 height 17
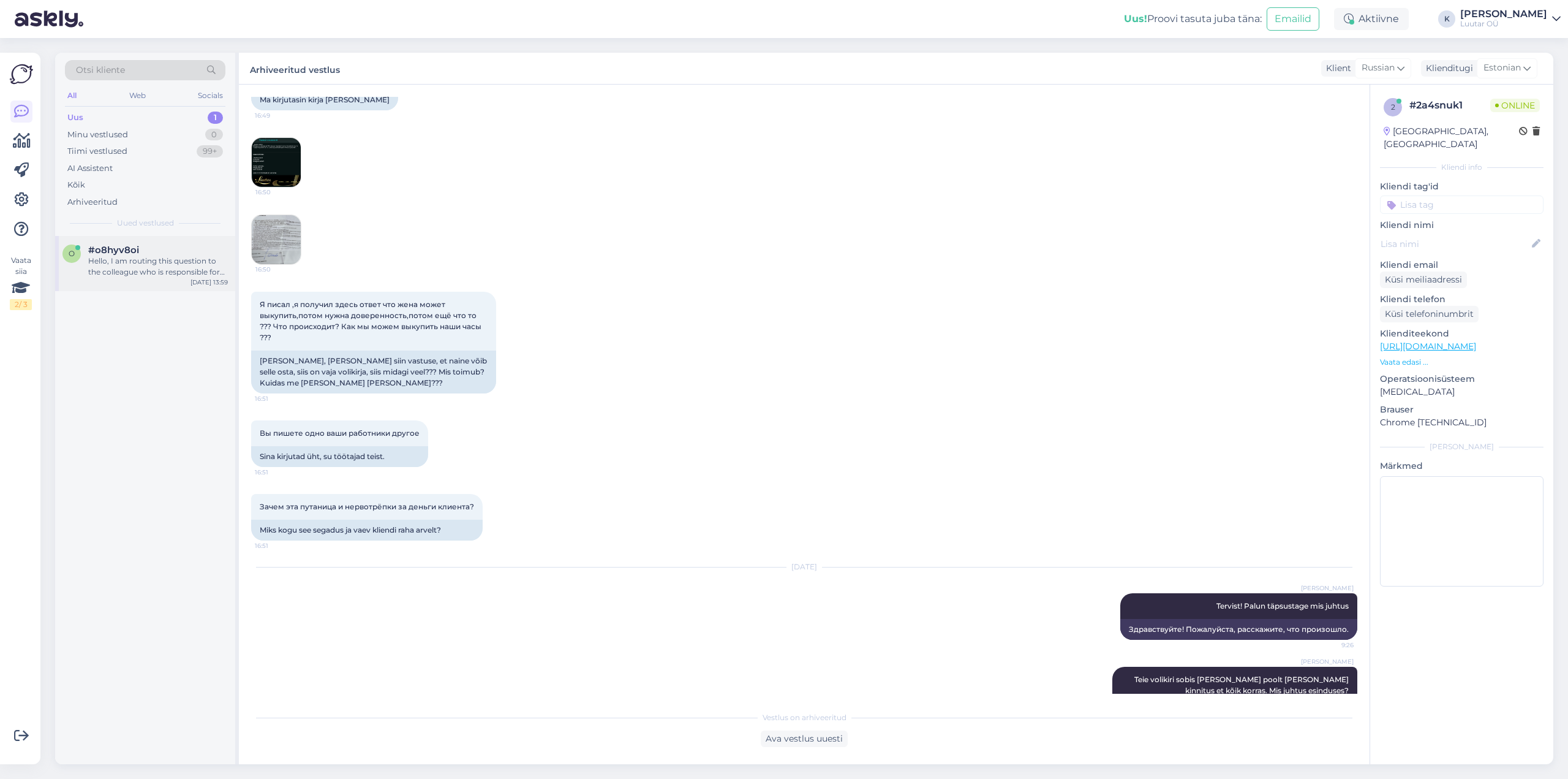
click at [103, 257] on div "Hello, I am routing this question to the colleague who is responsible for this …" at bounding box center [158, 266] width 140 height 22
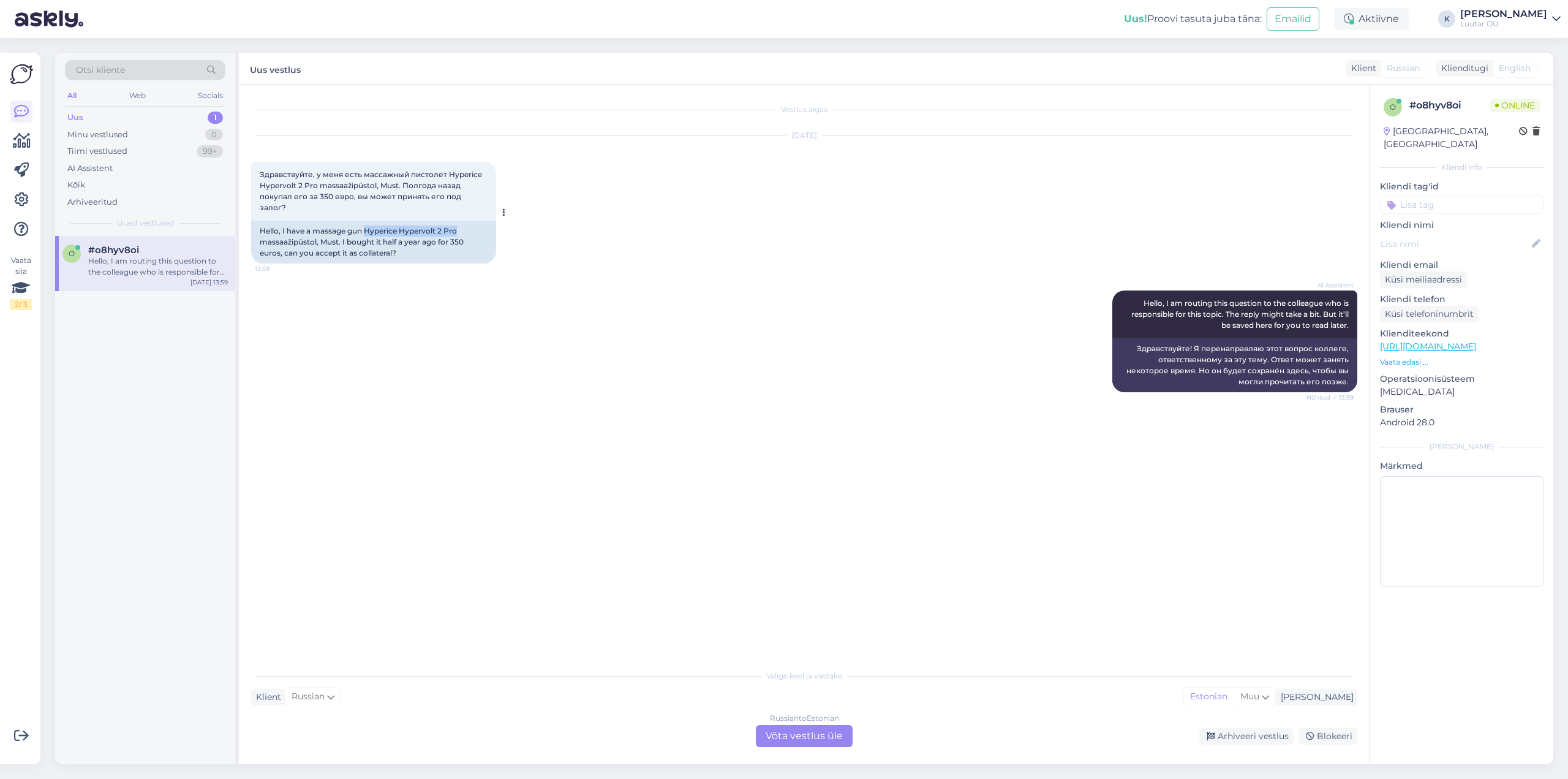
drag, startPoint x: 366, startPoint y: 219, endPoint x: 459, endPoint y: 218, distance: 93.0
click at [459, 221] on div "Hello, I have a massage gun Hyperice Hypervolt 2 Pro massaažipüstol, Must. I bo…" at bounding box center [374, 242] width 245 height 43
copy div "Hyperice Hypervolt 2 Pro"
